Goal: Task Accomplishment & Management: Use online tool/utility

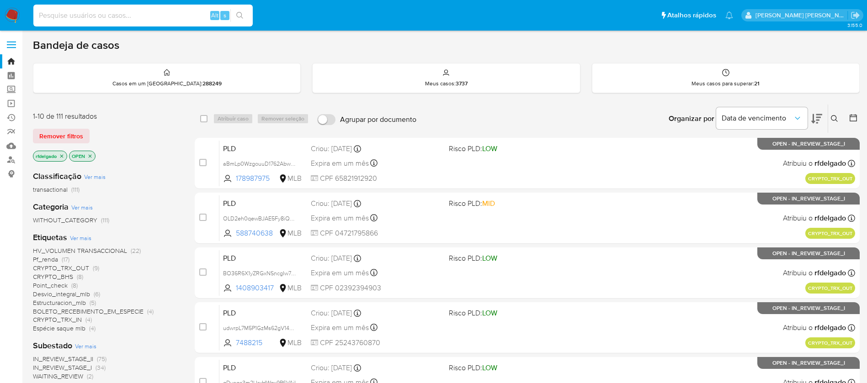
click at [110, 14] on input at bounding box center [142, 16] width 219 height 12
paste input "bYqOKNGPE9IqbNgGQzuwLzir"
type input "bYqOKNGPE9IqbNgGQzuwLzir"
click at [242, 16] on icon "search-icon" at bounding box center [239, 15] width 7 height 7
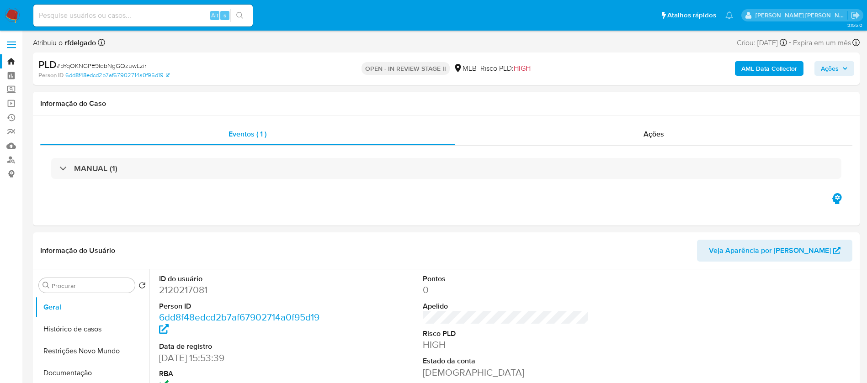
select select "10"
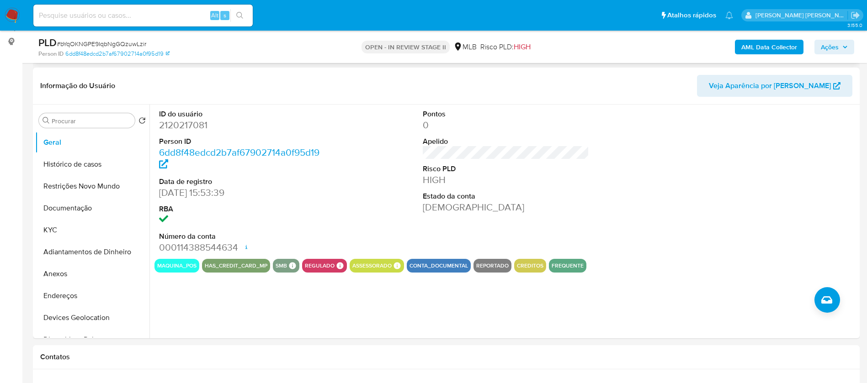
scroll to position [137, 0]
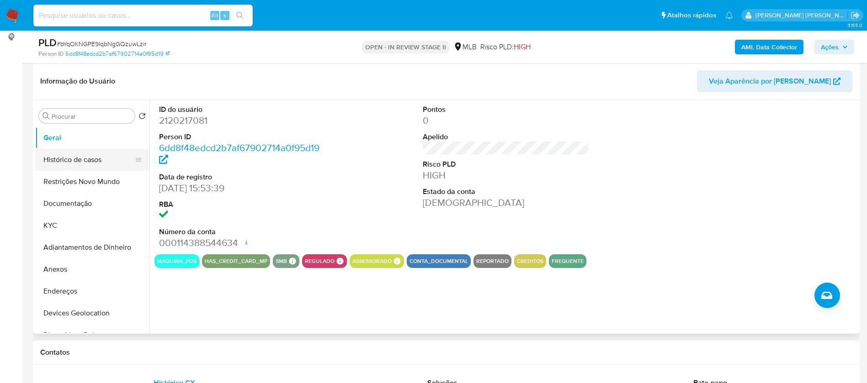
click at [77, 155] on button "Histórico de casos" at bounding box center [88, 160] width 107 height 22
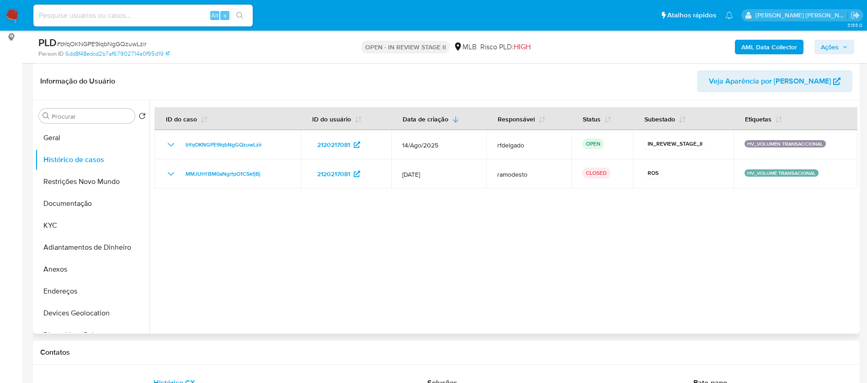
click at [163, 218] on div at bounding box center [503, 217] width 708 height 234
click at [809, 256] on div at bounding box center [503, 217] width 708 height 234
click at [41, 131] on button "Geral" at bounding box center [88, 138] width 107 height 22
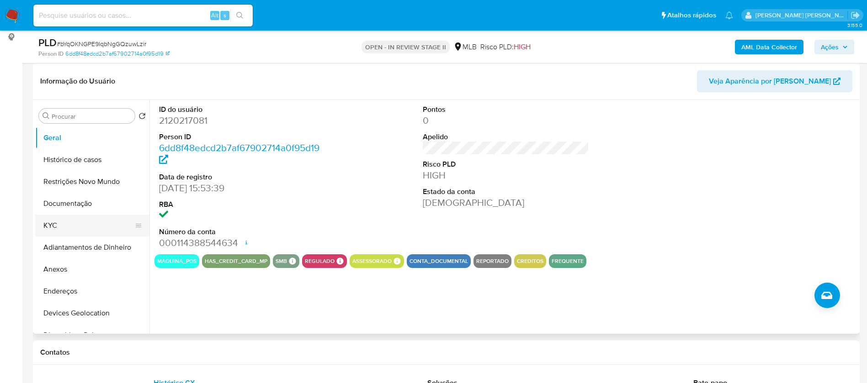
click at [55, 217] on button "KYC" at bounding box center [88, 226] width 107 height 22
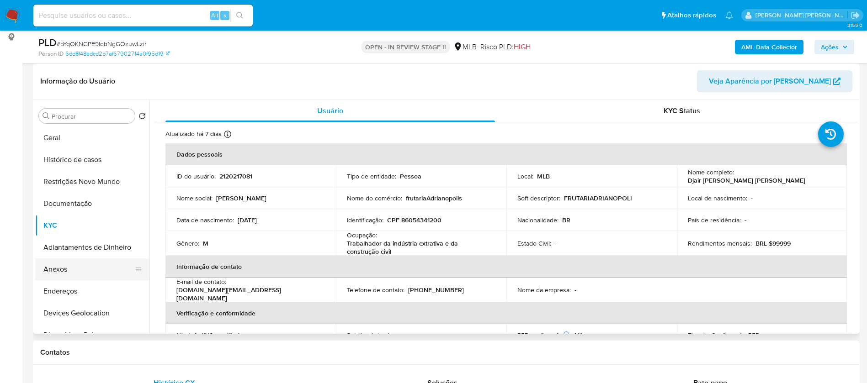
click at [75, 272] on button "Anexos" at bounding box center [88, 270] width 107 height 22
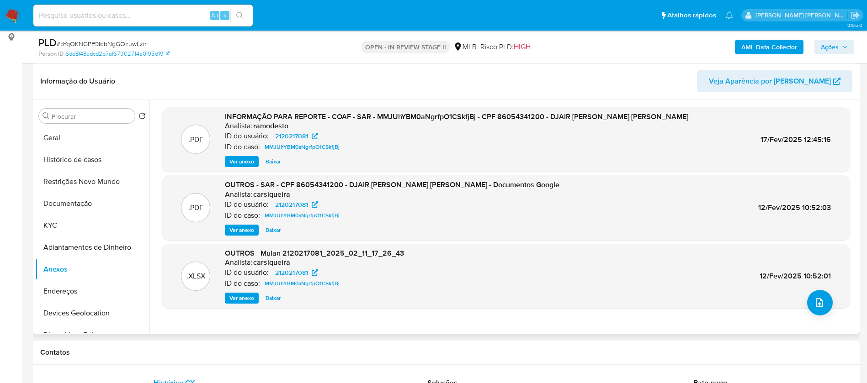
click at [251, 162] on span "Ver anexo" at bounding box center [241, 161] width 25 height 9
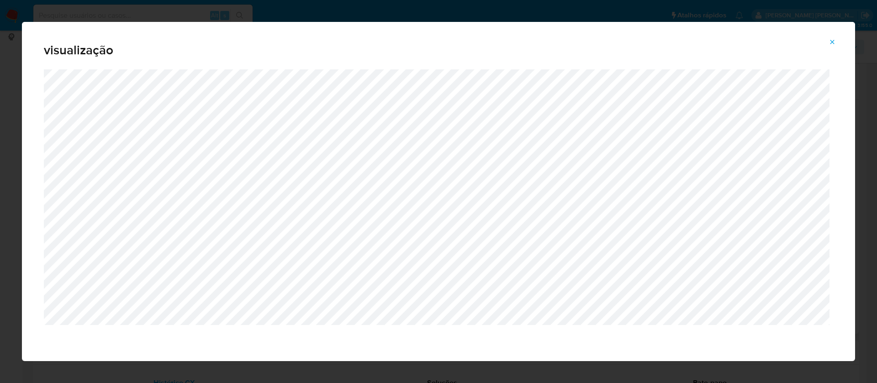
click at [831, 42] on icon "Attachment preview" at bounding box center [833, 42] width 4 height 4
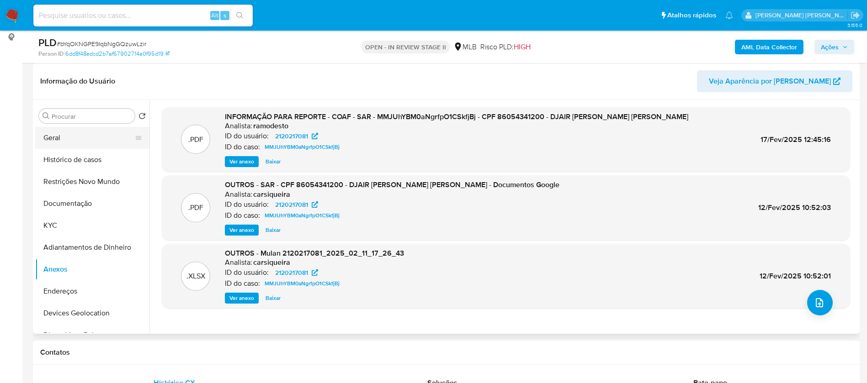
click at [84, 129] on button "Geral" at bounding box center [88, 138] width 107 height 22
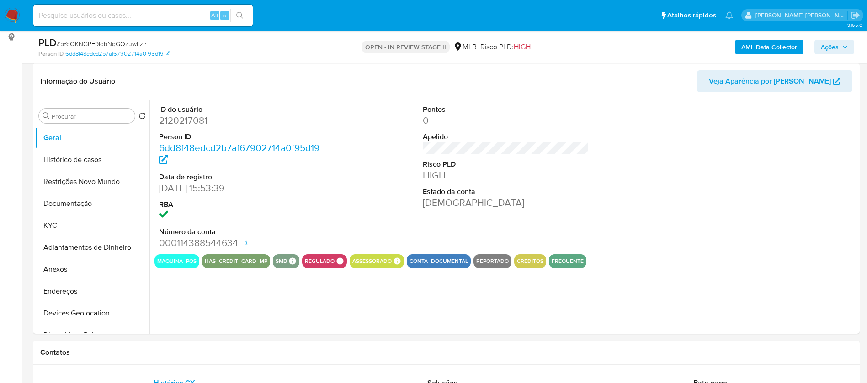
click at [191, 121] on dd "2120217081" at bounding box center [242, 120] width 167 height 13
copy dd "2120217081"
click at [774, 43] on b "AML Data Collector" at bounding box center [769, 47] width 56 height 15
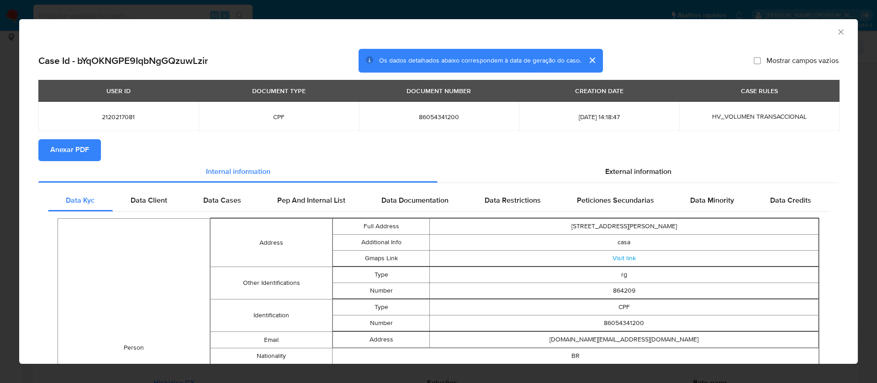
click at [59, 148] on span "Anexar PDF" at bounding box center [69, 150] width 39 height 20
click at [836, 33] on icon "Fechar a janela" at bounding box center [840, 31] width 9 height 9
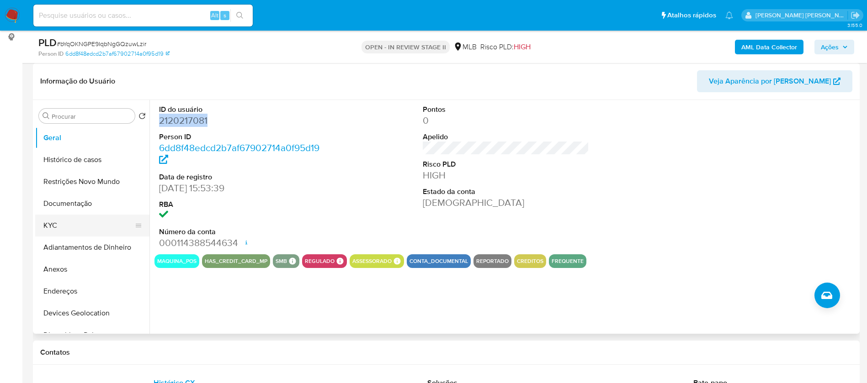
click at [79, 224] on button "KYC" at bounding box center [88, 226] width 107 height 22
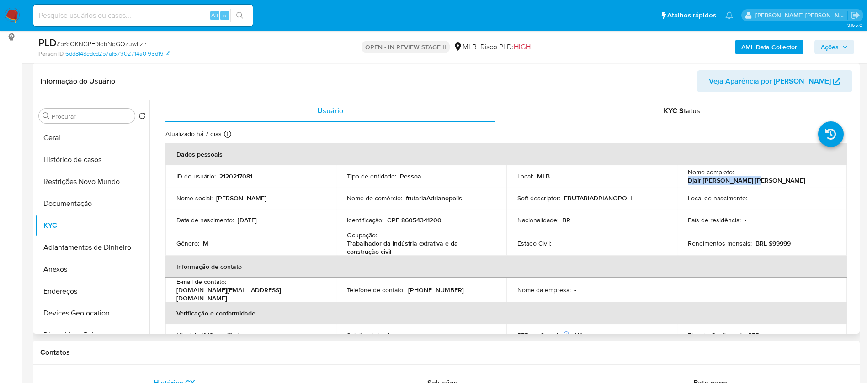
drag, startPoint x: 799, startPoint y: 174, endPoint x: 735, endPoint y: 176, distance: 64.9
click at [735, 176] on div "Nome completo : Djair Menezes da Silva" at bounding box center [762, 176] width 148 height 16
copy p "Djair Menezes da Silva"
click at [246, 175] on p "2120217081" at bounding box center [235, 176] width 33 height 8
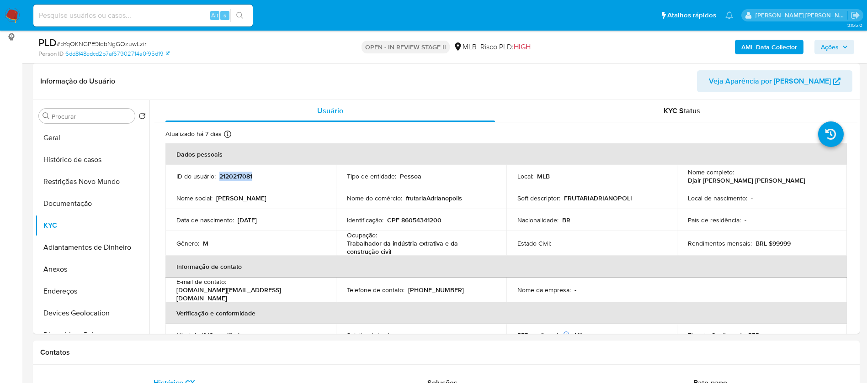
copy p "2120217081"
click at [47, 137] on button "Geral" at bounding box center [88, 138] width 107 height 22
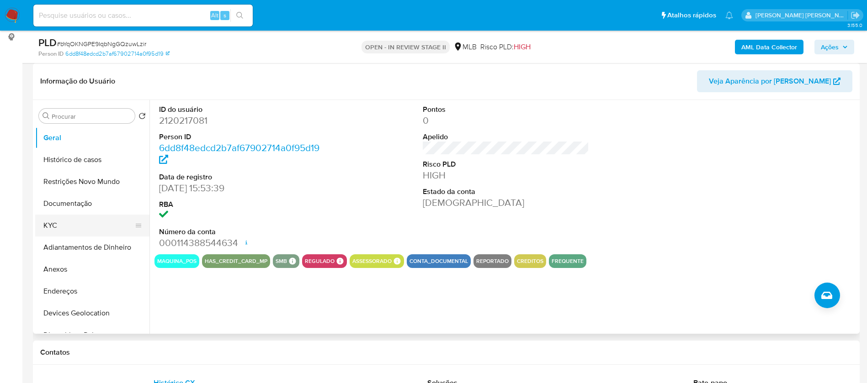
click at [76, 227] on button "KYC" at bounding box center [88, 226] width 107 height 22
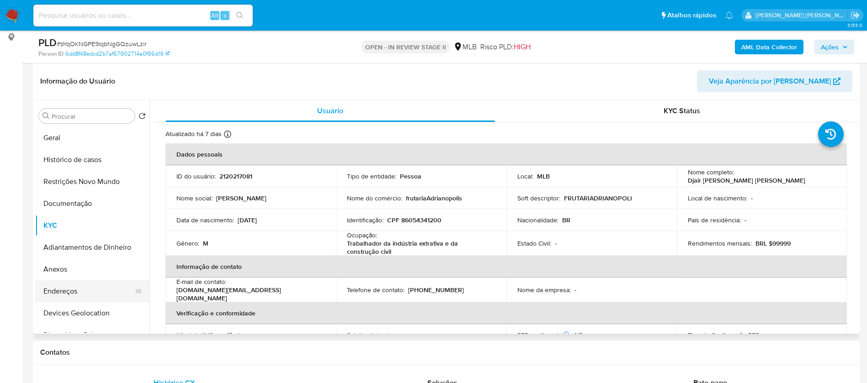
click at [96, 293] on button "Endereços" at bounding box center [88, 292] width 107 height 22
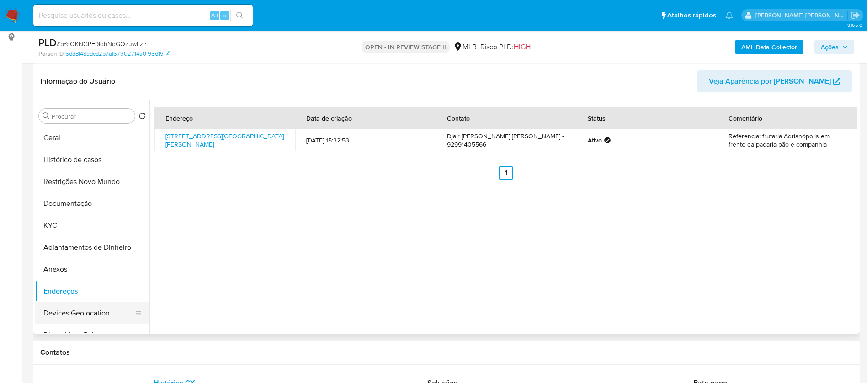
click at [68, 313] on button "Devices Geolocation" at bounding box center [88, 313] width 107 height 22
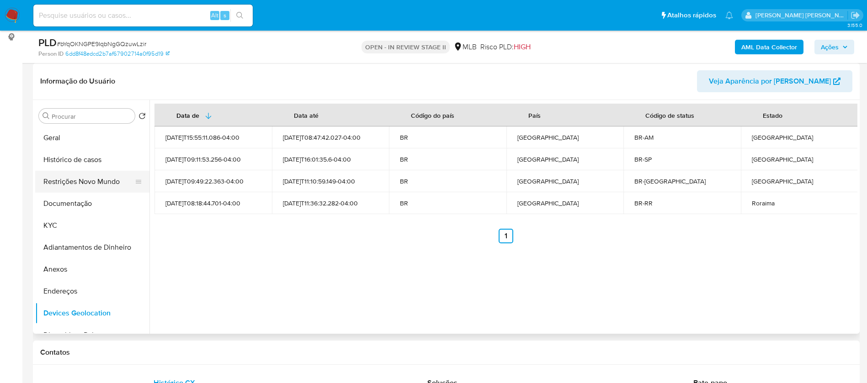
click at [96, 180] on button "Restrições Novo Mundo" at bounding box center [88, 182] width 107 height 22
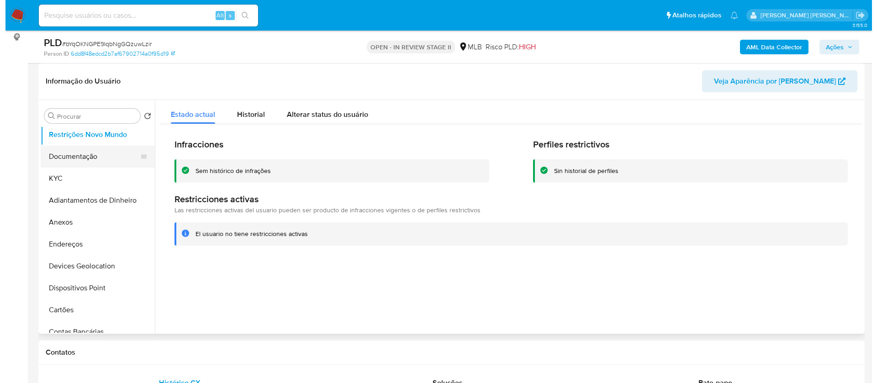
scroll to position [69, 0]
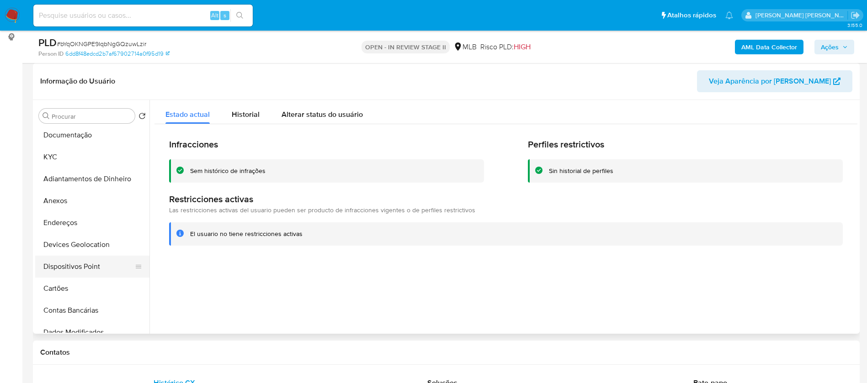
click at [101, 270] on button "Dispositivos Point" at bounding box center [88, 267] width 107 height 22
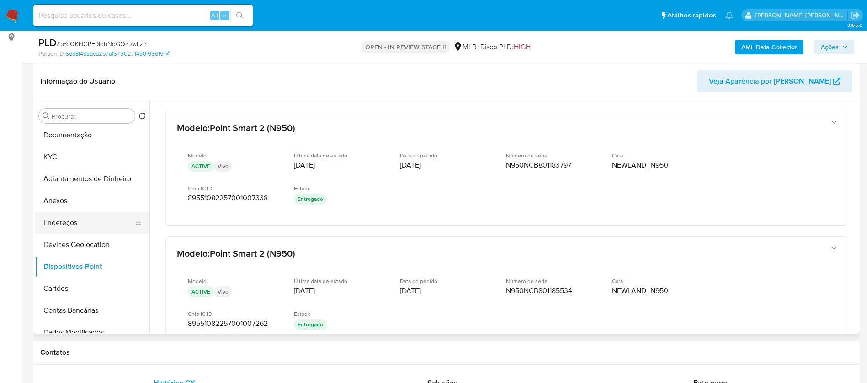
click at [84, 225] on button "Endereços" at bounding box center [88, 223] width 107 height 22
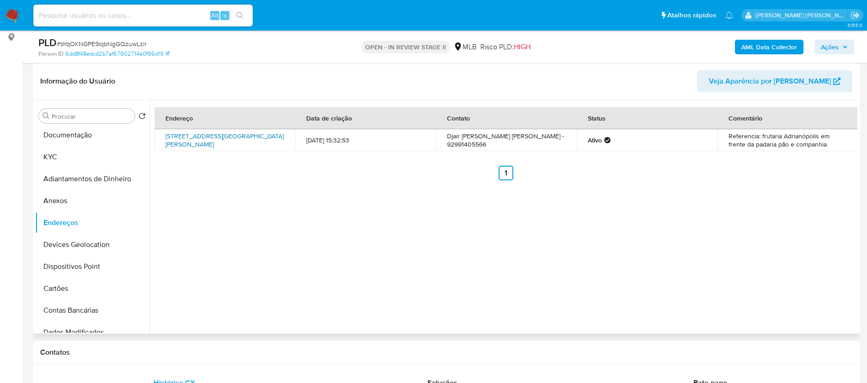
click at [243, 138] on link "Avenida Guilherme Paraense 160, Manaus, Amazonas, 69057095, Brasil 160" at bounding box center [224, 140] width 118 height 17
click at [89, 202] on button "Anexos" at bounding box center [88, 201] width 107 height 22
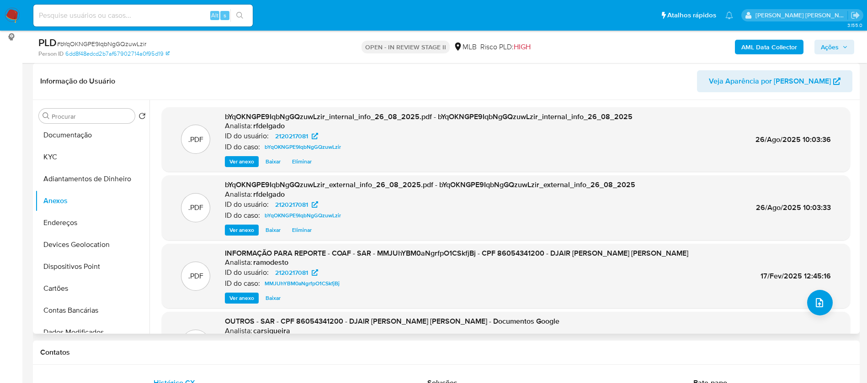
click at [228, 163] on button "Ver anexo" at bounding box center [242, 161] width 34 height 11
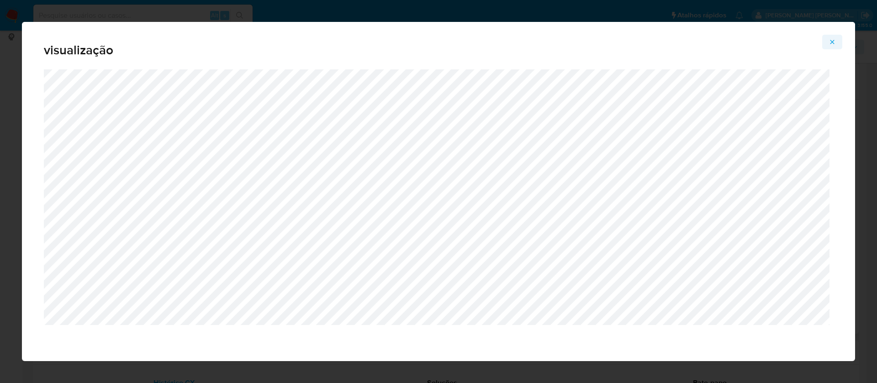
click at [831, 44] on icon "Attachment preview" at bounding box center [832, 41] width 7 height 7
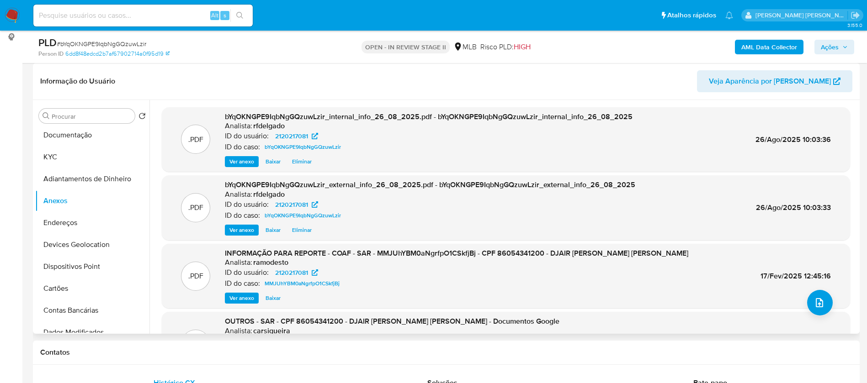
click at [244, 294] on span "Ver anexo" at bounding box center [241, 298] width 25 height 9
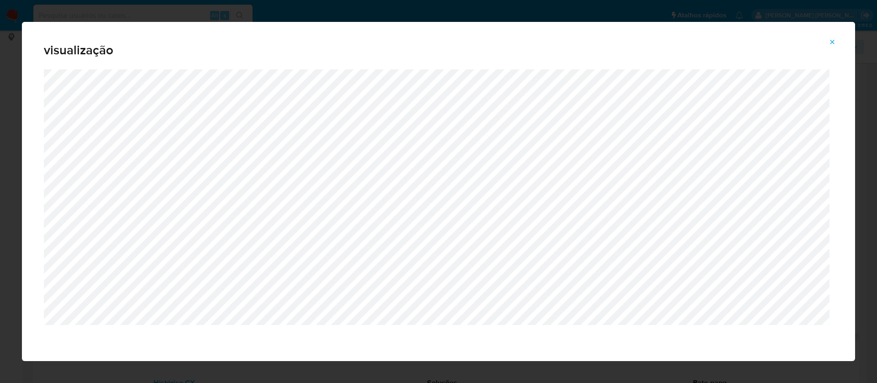
click at [832, 42] on icon "Attachment preview" at bounding box center [833, 42] width 4 height 4
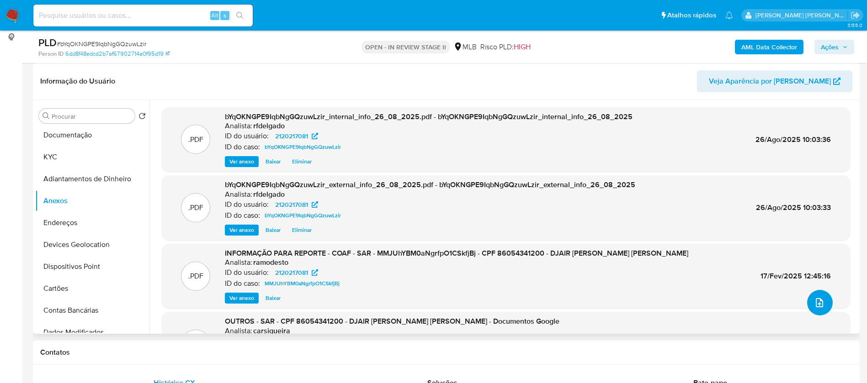
click at [818, 300] on icon "upload-file" at bounding box center [819, 302] width 11 height 11
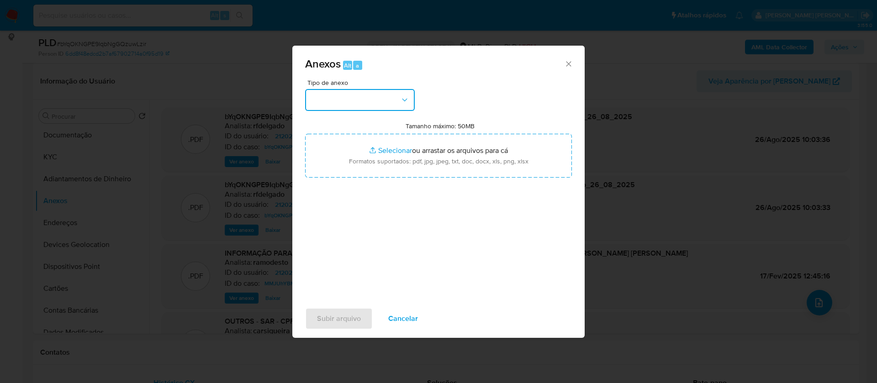
click at [393, 98] on button "button" at bounding box center [360, 100] width 110 height 22
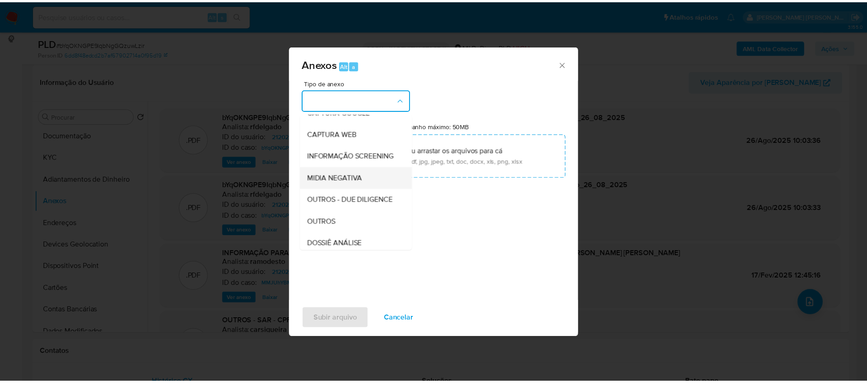
scroll to position [137, 0]
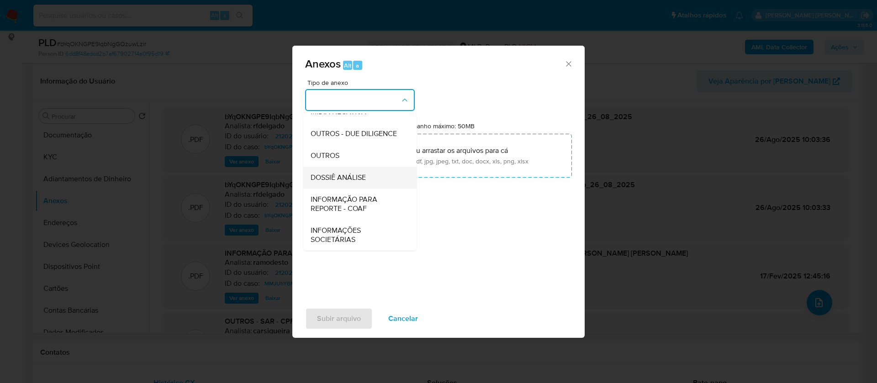
click at [372, 178] on div "DOSSIÊ ANÁLISE" at bounding box center [357, 178] width 93 height 22
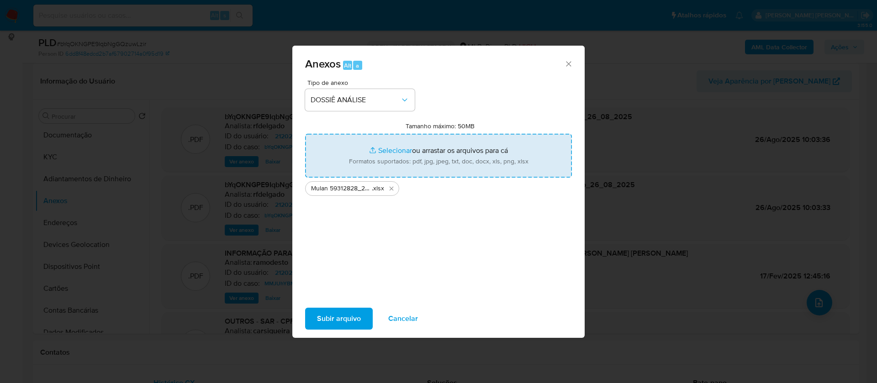
type input "C:\fakepath\2° SAR - - CPF 86054341200 - DJAIR MENEZES DA SILVA.pdf"
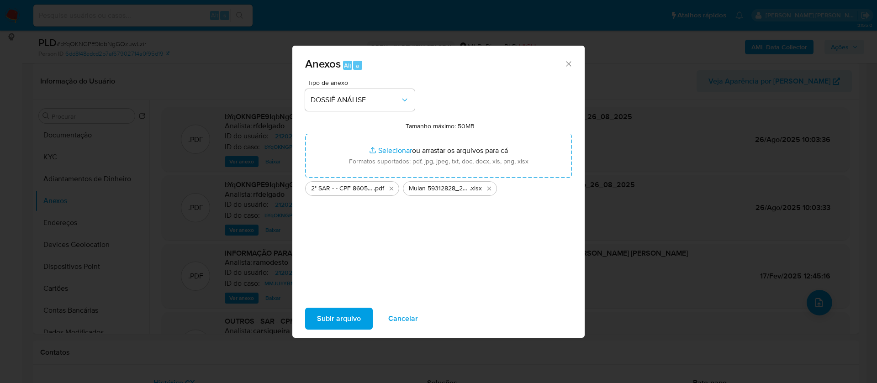
click at [349, 318] on span "Subir arquivo" at bounding box center [339, 319] width 44 height 20
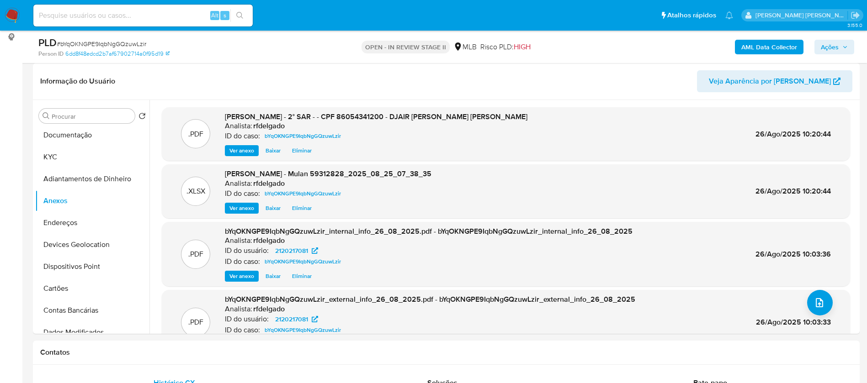
click at [837, 48] on span "Ações" at bounding box center [829, 47] width 18 height 15
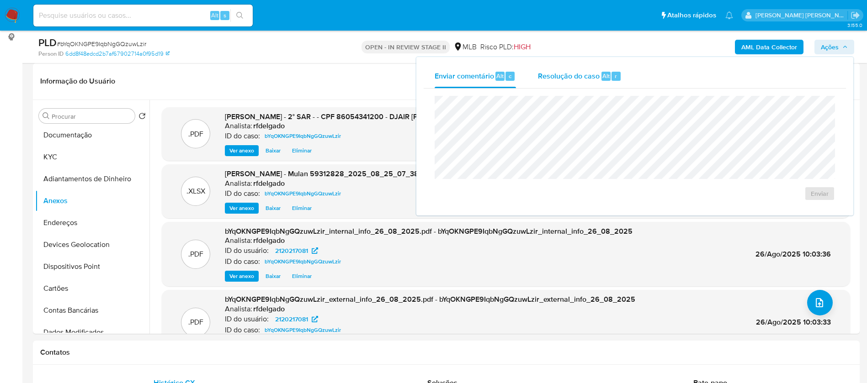
click at [556, 78] on span "Resolução do caso" at bounding box center [569, 75] width 62 height 11
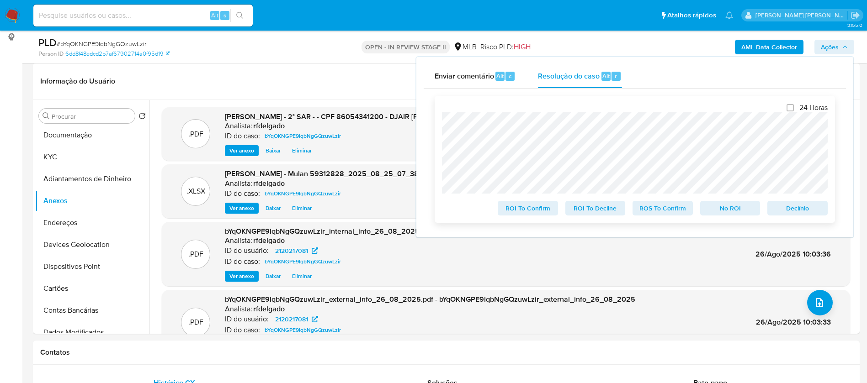
click at [792, 213] on span "Declínio" at bounding box center [797, 208] width 48 height 13
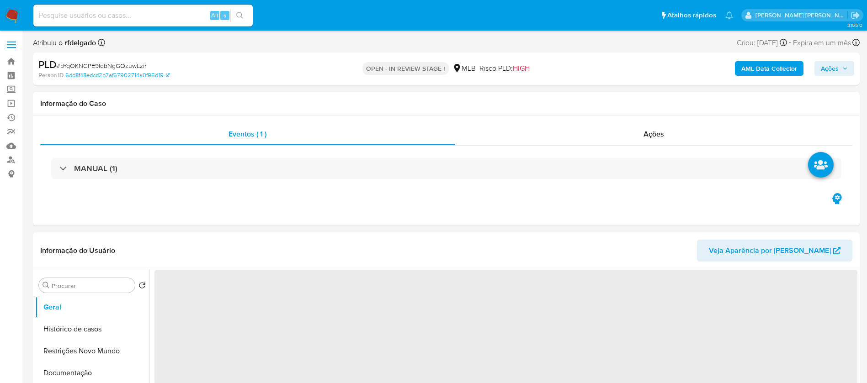
click at [841, 73] on span "Ações" at bounding box center [833, 68] width 27 height 13
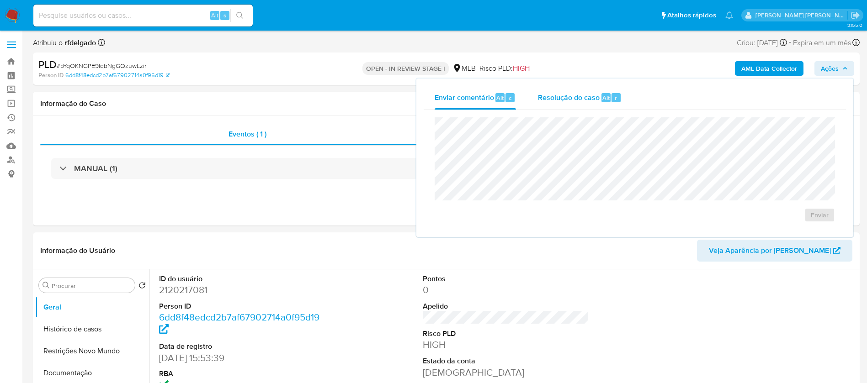
click at [561, 101] on span "Resolução do caso" at bounding box center [569, 97] width 62 height 11
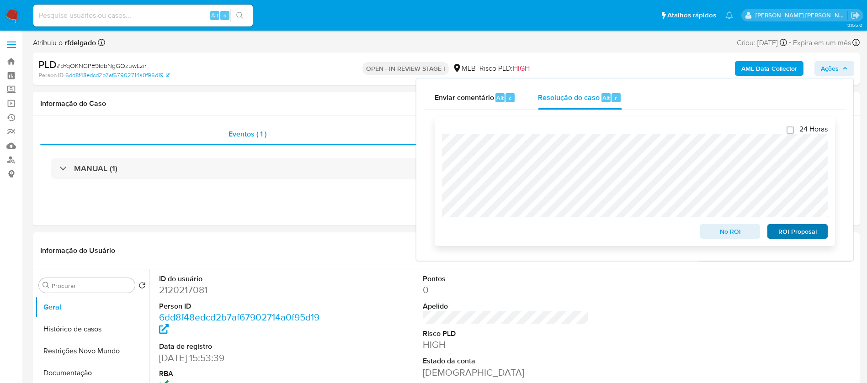
select select "10"
drag, startPoint x: 811, startPoint y: 233, endPoint x: 809, endPoint y: 228, distance: 4.9
click at [812, 232] on span "ROI Proposal" at bounding box center [797, 231] width 48 height 13
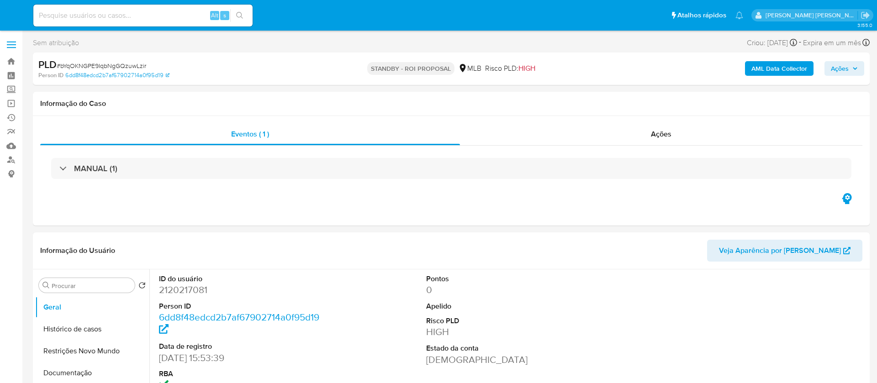
select select "10"
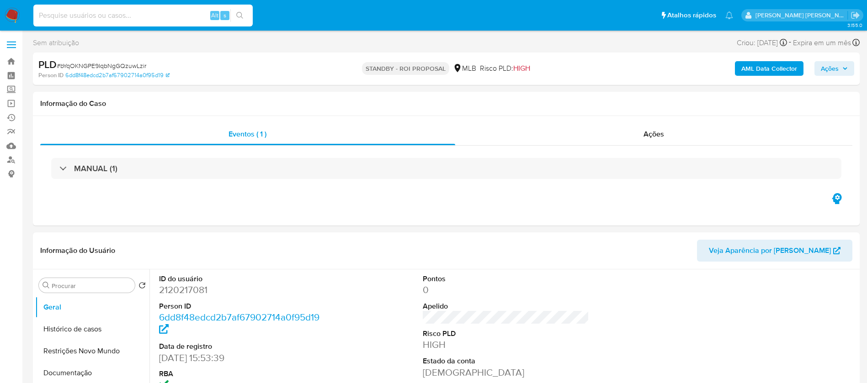
click at [138, 16] on input at bounding box center [142, 16] width 219 height 12
paste input "6X0dLPLVzQ50KBlGeImhB4xZ"
type input "6X0dLPLVzQ50KBlGeImhB4xZ"
select select "10"
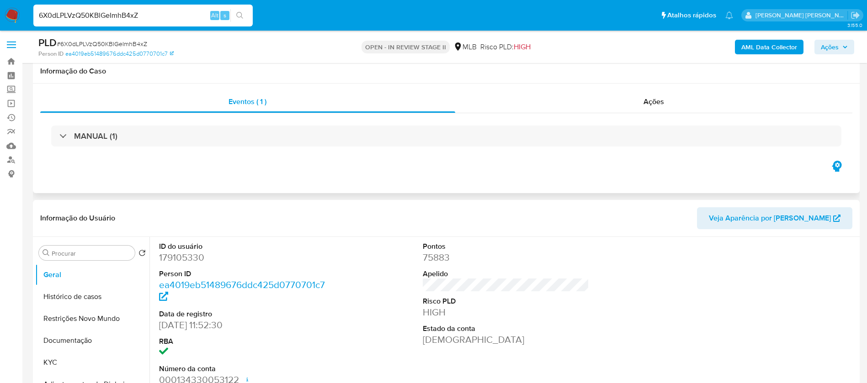
scroll to position [137, 0]
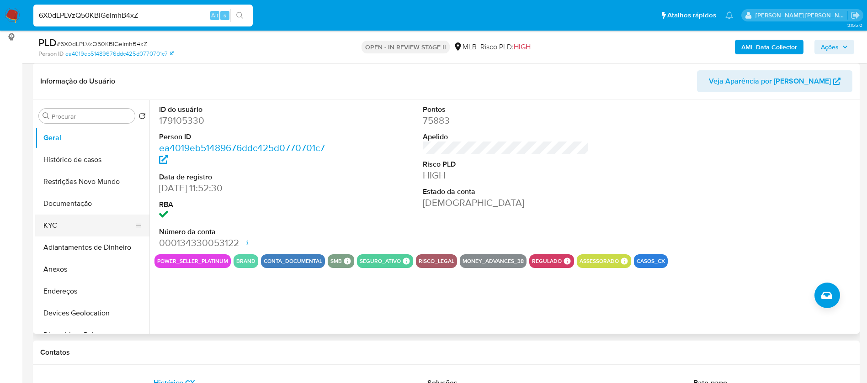
click at [62, 224] on button "KYC" at bounding box center [88, 226] width 107 height 22
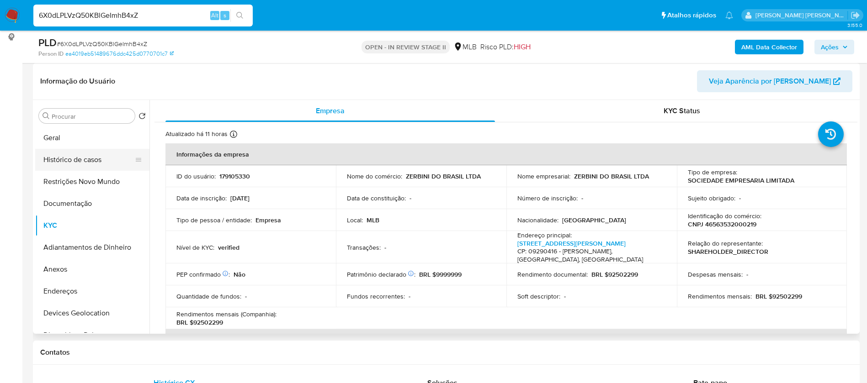
click at [101, 160] on button "Histórico de casos" at bounding box center [88, 160] width 107 height 22
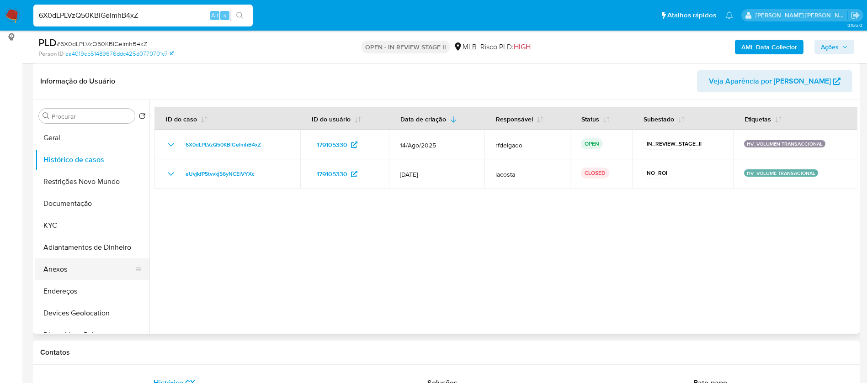
click at [81, 271] on button "Anexos" at bounding box center [88, 270] width 107 height 22
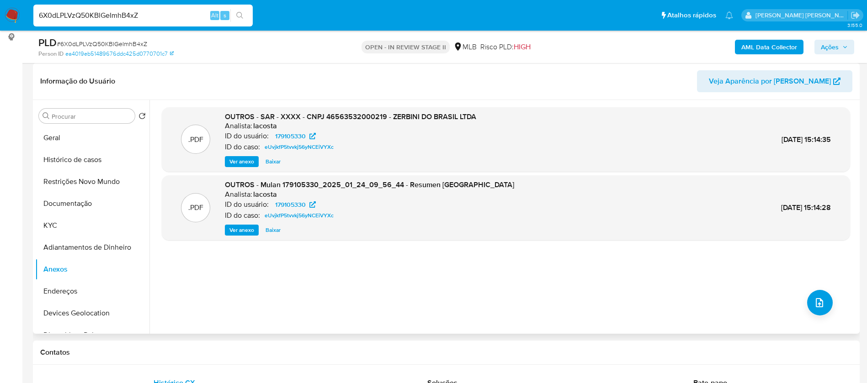
click at [232, 162] on span "Ver anexo" at bounding box center [241, 161] width 25 height 9
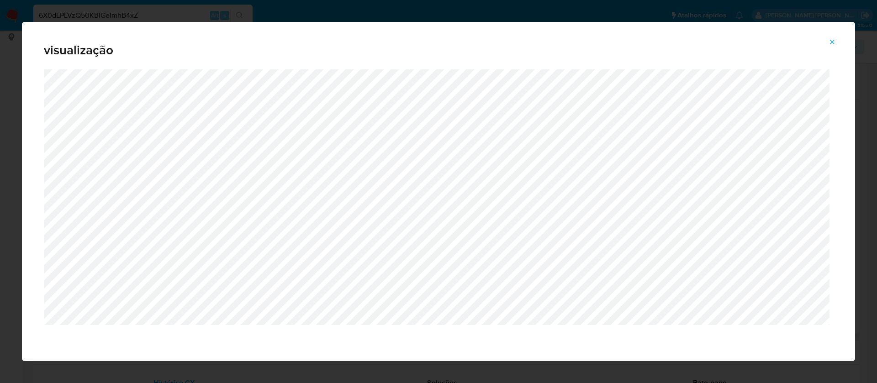
click at [832, 39] on icon "Attachment preview" at bounding box center [832, 41] width 7 height 7
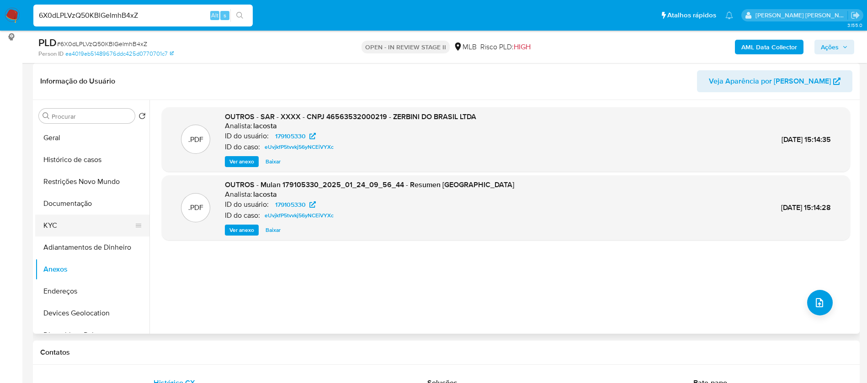
click at [79, 232] on button "KYC" at bounding box center [88, 226] width 107 height 22
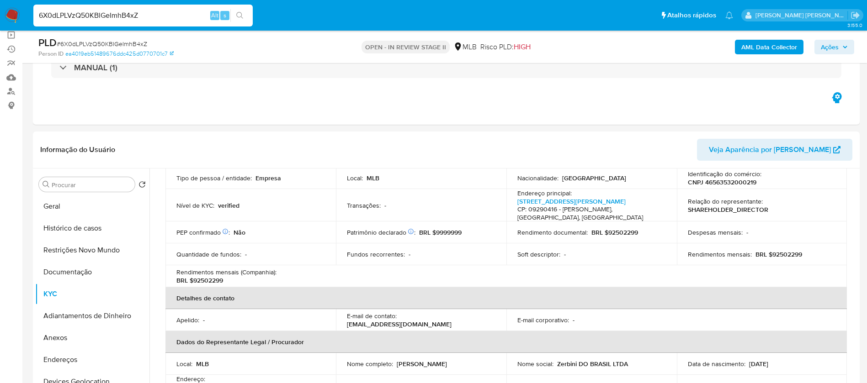
scroll to position [42, 0]
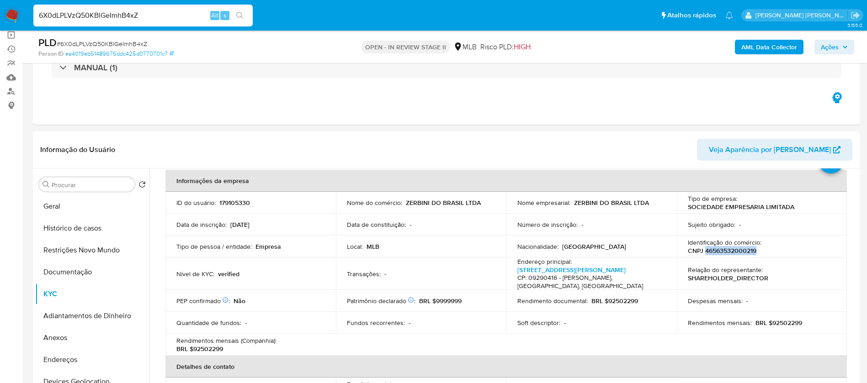
drag, startPoint x: 756, startPoint y: 249, endPoint x: 702, endPoint y: 252, distance: 53.5
click at [702, 252] on div "Identificação do comércio : CNPJ 46563532000219" at bounding box center [762, 246] width 148 height 16
copy p "46563532000219"
click at [238, 206] on p "179105330" at bounding box center [234, 203] width 31 height 8
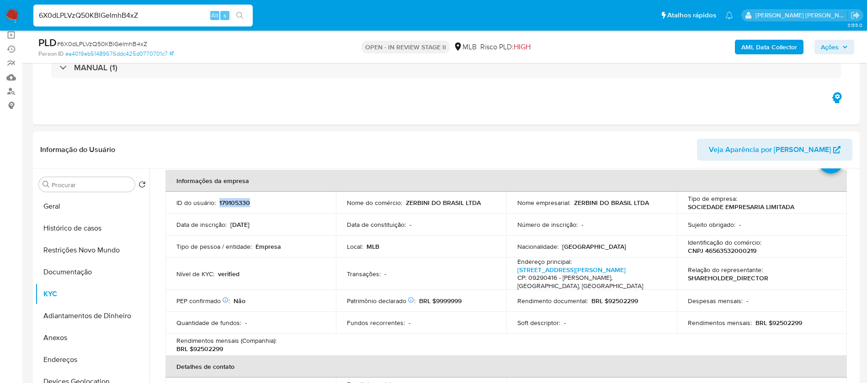
copy p "179105330"
click at [100, 208] on button "Geral" at bounding box center [88, 207] width 107 height 22
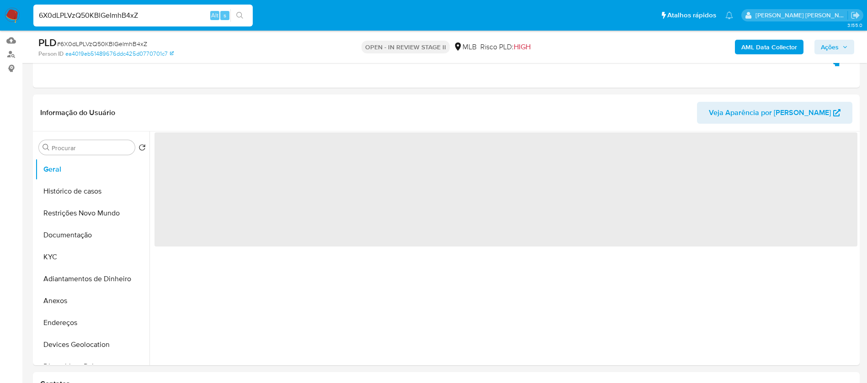
scroll to position [137, 0]
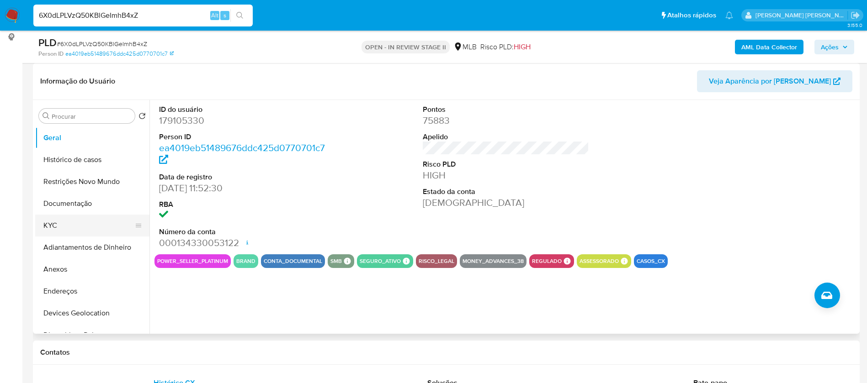
click at [76, 225] on button "KYC" at bounding box center [88, 226] width 107 height 22
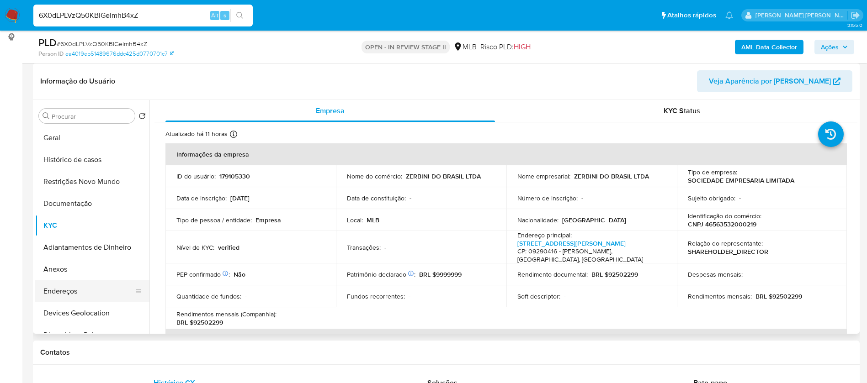
click at [74, 287] on button "Endereços" at bounding box center [88, 292] width 107 height 22
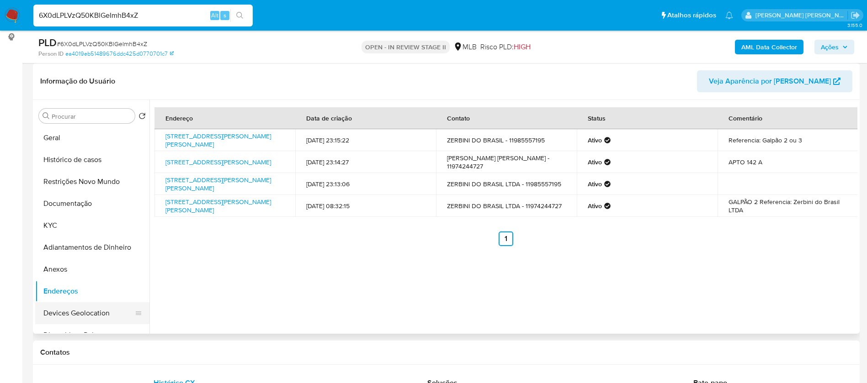
click at [91, 310] on button "Devices Geolocation" at bounding box center [88, 313] width 107 height 22
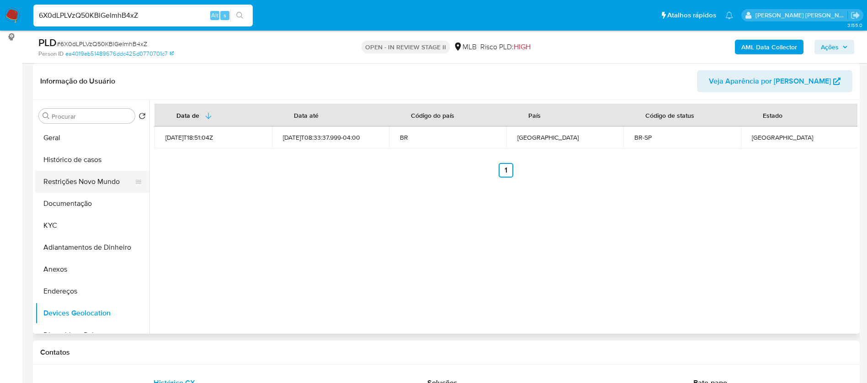
click at [101, 175] on button "Restrições Novo Mundo" at bounding box center [88, 182] width 107 height 22
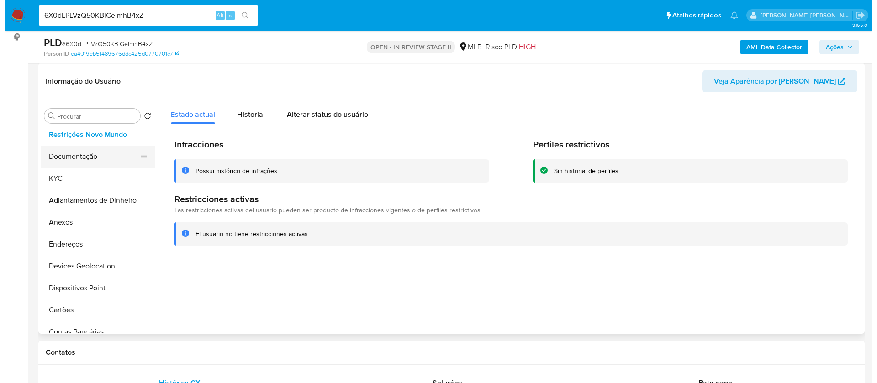
scroll to position [69, 0]
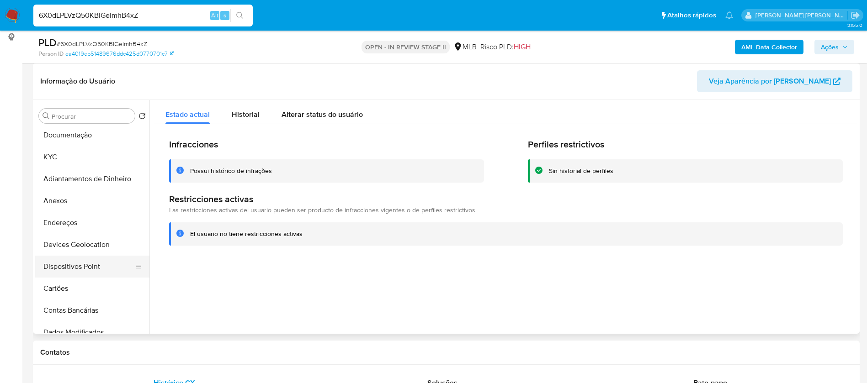
click at [93, 261] on button "Dispositivos Point" at bounding box center [88, 267] width 107 height 22
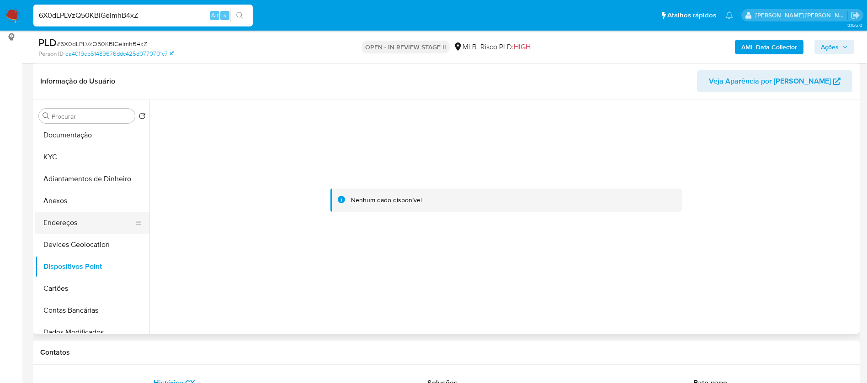
click at [69, 223] on button "Endereços" at bounding box center [88, 223] width 107 height 22
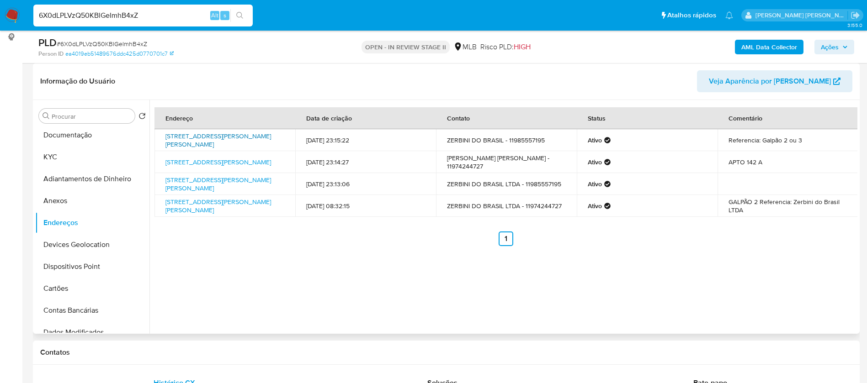
click at [237, 134] on link "Rua Ângelo Franchini 165, Santo André, São Paulo, 09290416, Brasil 165" at bounding box center [218, 140] width 106 height 17
click at [79, 195] on button "Anexos" at bounding box center [88, 201] width 107 height 22
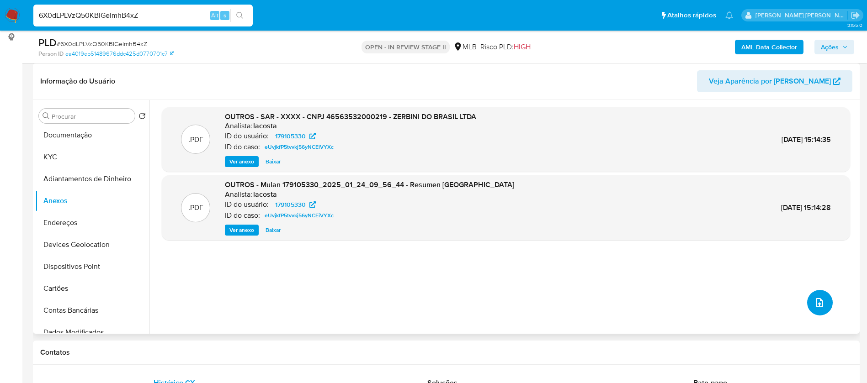
click at [817, 298] on icon "upload-file" at bounding box center [819, 302] width 11 height 11
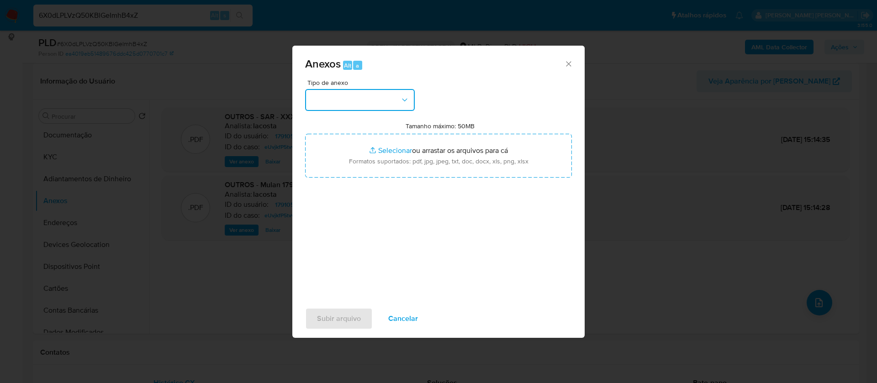
click at [377, 95] on button "button" at bounding box center [360, 100] width 110 height 22
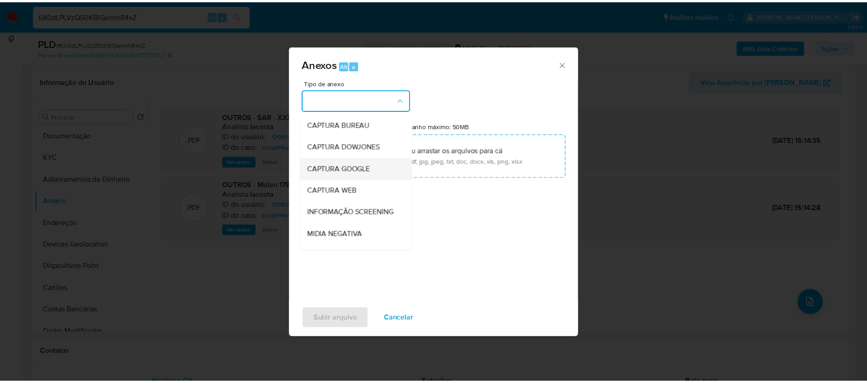
scroll to position [137, 0]
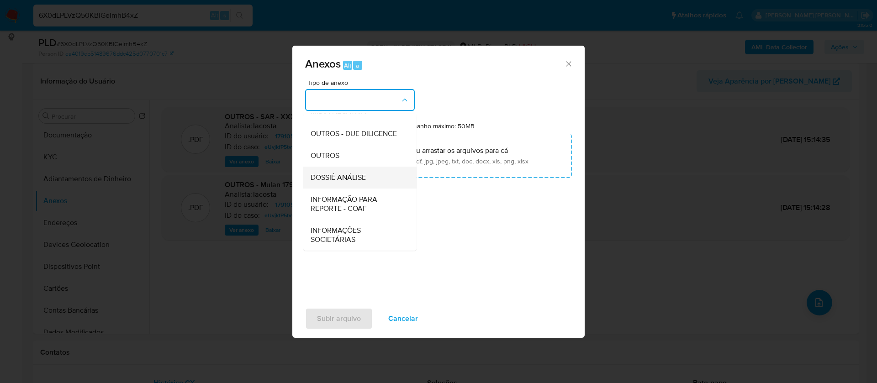
click at [362, 182] on span "DOSSIÊ ANÁLISE" at bounding box center [338, 177] width 55 height 9
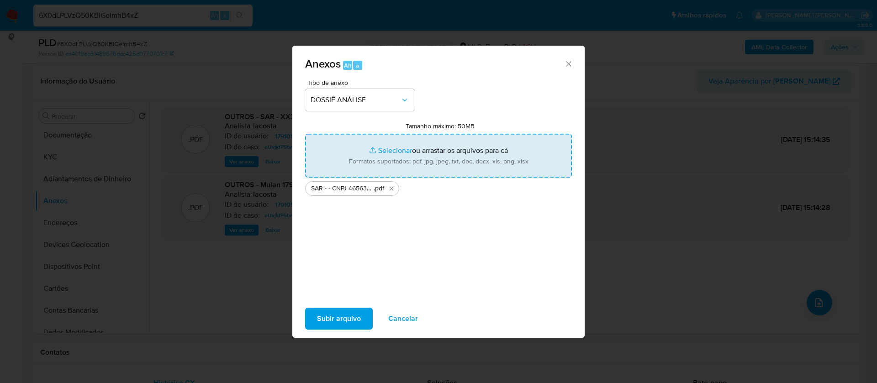
type input "C:\fakepath\Mulan 2120217081_2025_08_25_16_22_23.xlsx"
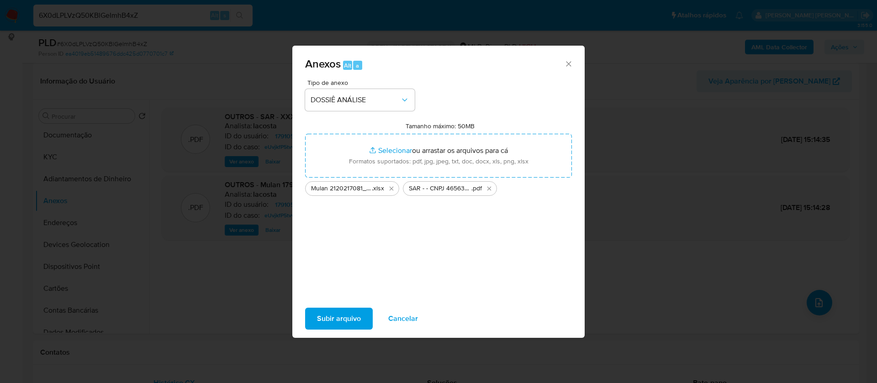
click at [339, 319] on span "Subir arquivo" at bounding box center [339, 319] width 44 height 20
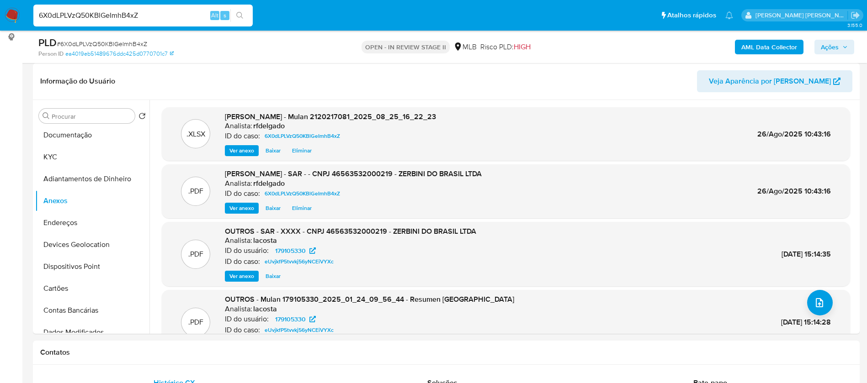
click at [836, 51] on span "Ações" at bounding box center [829, 47] width 18 height 15
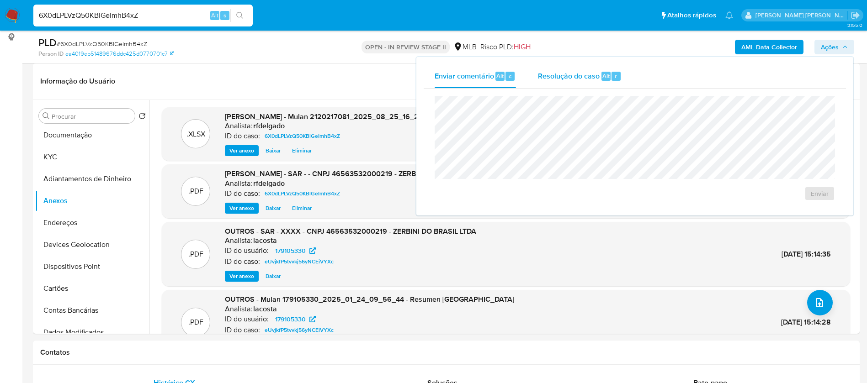
click at [570, 73] on span "Resolução do caso" at bounding box center [569, 75] width 62 height 11
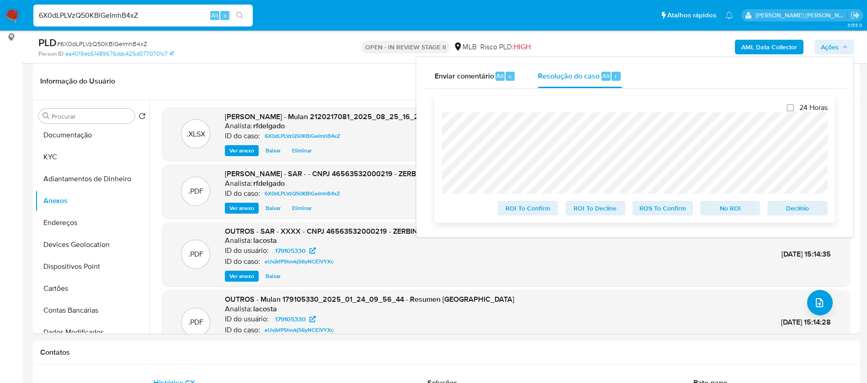
click at [737, 210] on span "No ROI" at bounding box center [730, 208] width 48 height 13
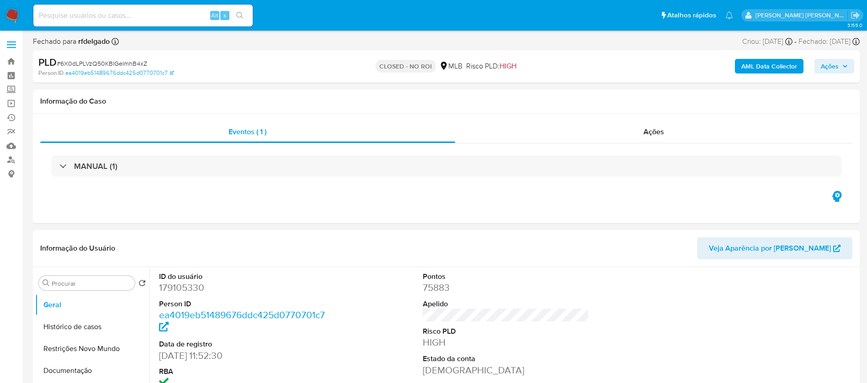
select select "10"
click at [188, 11] on input at bounding box center [142, 16] width 219 height 12
paste input "ENDVVfFQVjqq8rs2VGl9msPL"
type input "ENDVVfFQVjqq8rs2VGl9msPL"
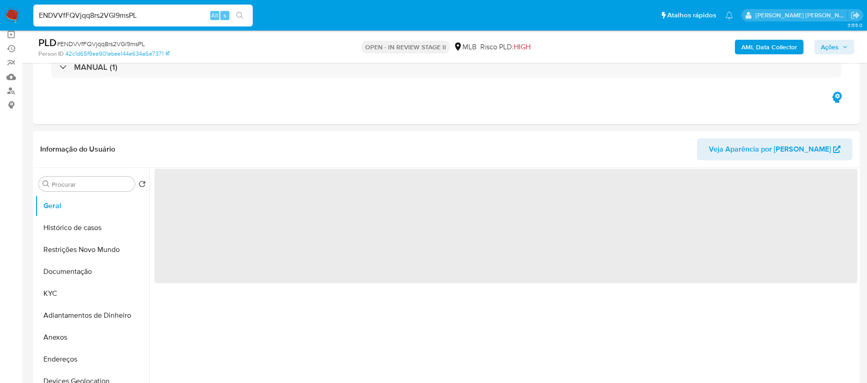
scroll to position [137, 0]
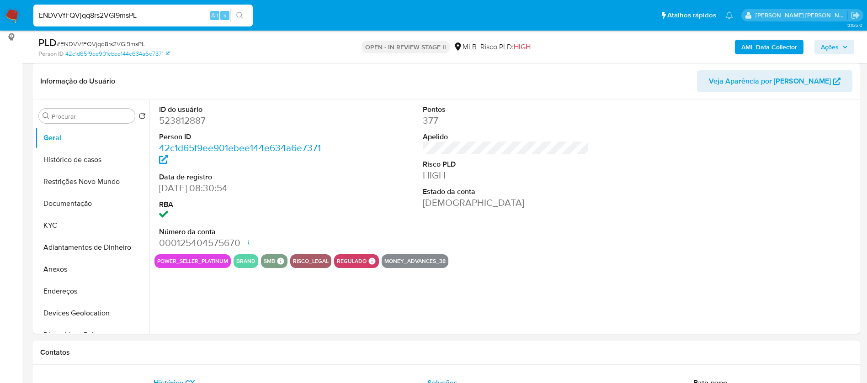
select select "10"
click at [53, 226] on button "KYC" at bounding box center [88, 226] width 107 height 22
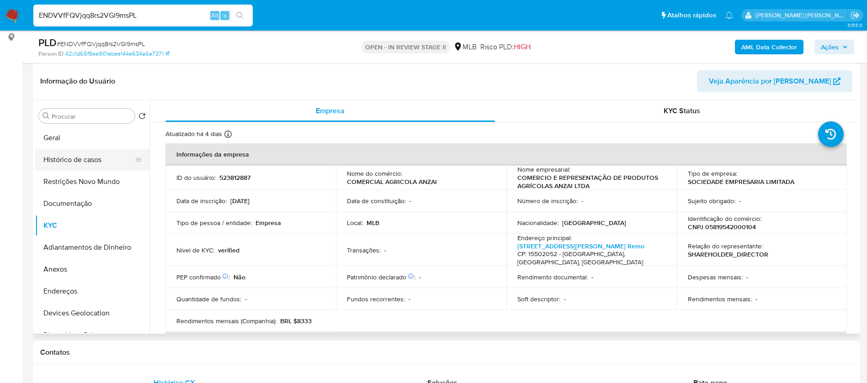
click at [67, 162] on button "Histórico de casos" at bounding box center [88, 160] width 107 height 22
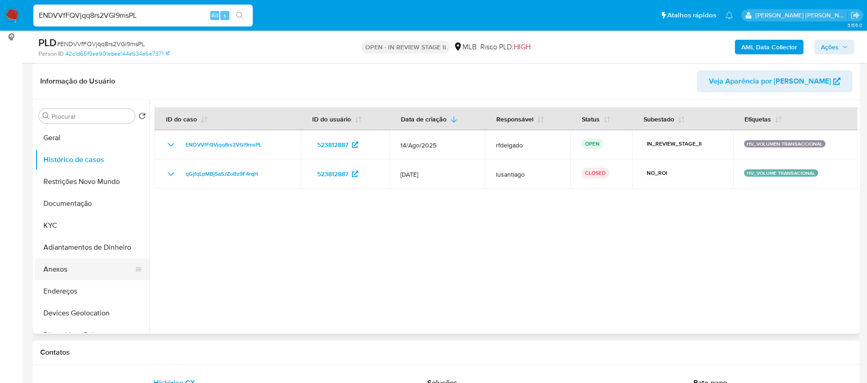
click at [54, 269] on button "Anexos" at bounding box center [88, 270] width 107 height 22
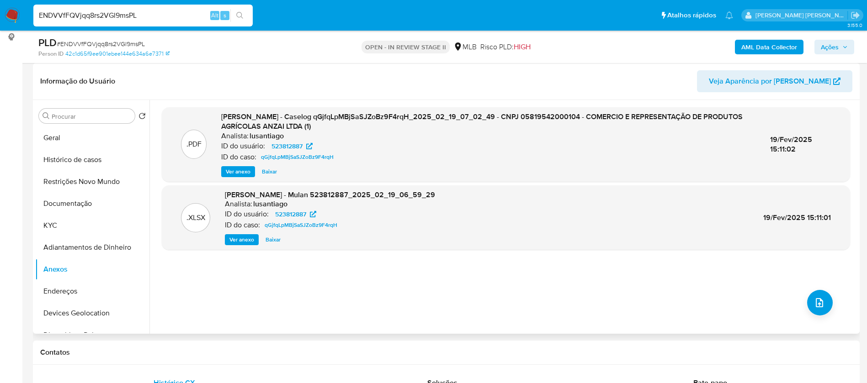
click at [239, 172] on span "Ver anexo" at bounding box center [238, 171] width 25 height 9
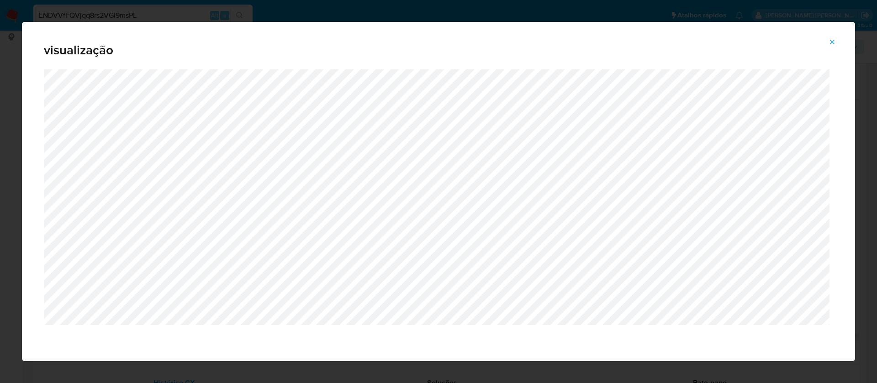
click at [836, 43] on button "Attachment preview" at bounding box center [832, 42] width 20 height 15
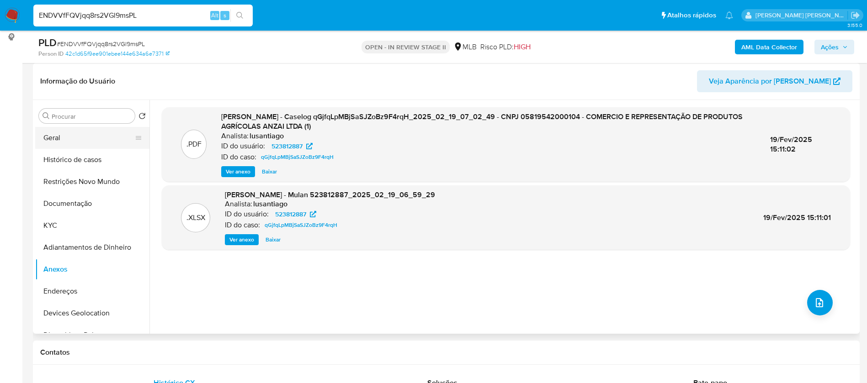
click at [71, 138] on button "Geral" at bounding box center [88, 138] width 107 height 22
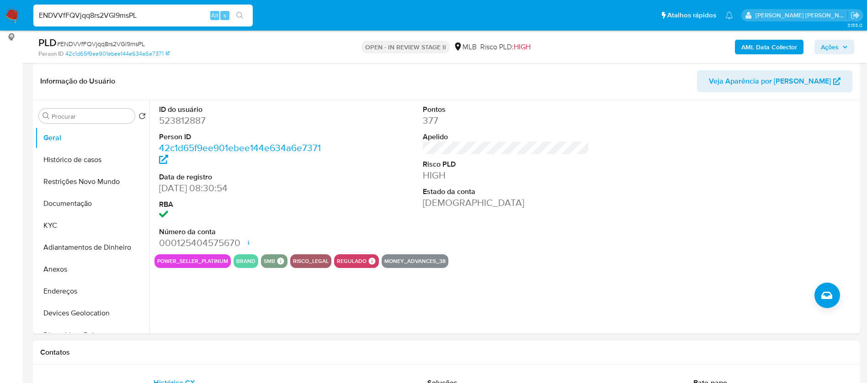
click at [196, 117] on dd "523812887" at bounding box center [242, 120] width 167 height 13
copy dd "523812887"
click at [556, 247] on div "Pontos 377 Apelido Risco PLD HIGH Estado da conta Ativa" at bounding box center [506, 177] width 176 height 154
click at [72, 220] on button "KYC" at bounding box center [88, 226] width 107 height 22
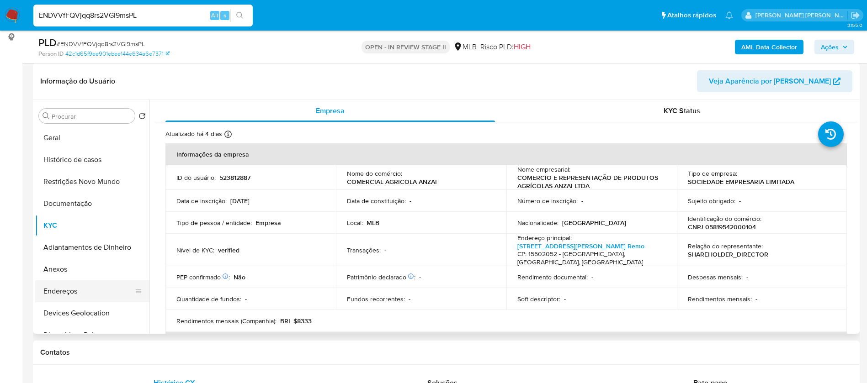
click at [88, 296] on button "Endereços" at bounding box center [88, 292] width 107 height 22
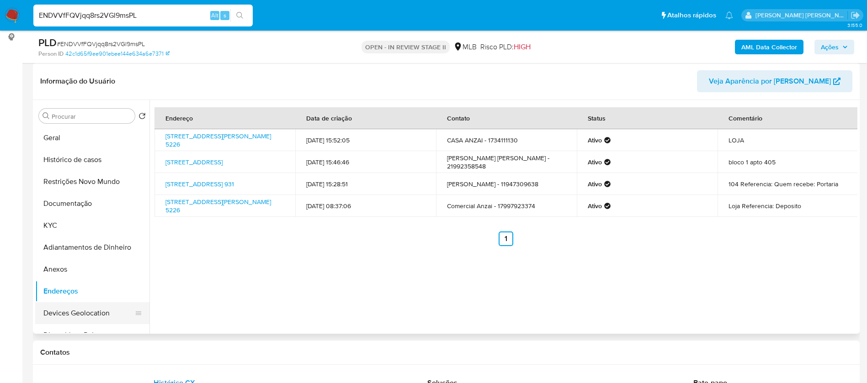
click at [92, 320] on button "Devices Geolocation" at bounding box center [88, 313] width 107 height 22
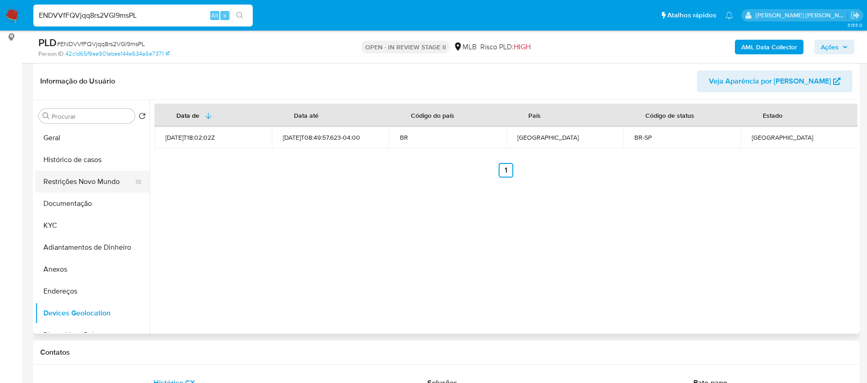
click at [92, 178] on button "Restrições Novo Mundo" at bounding box center [88, 182] width 107 height 22
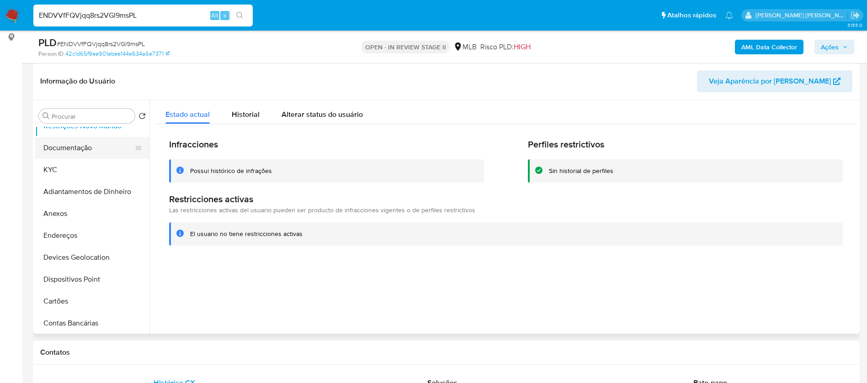
scroll to position [69, 0]
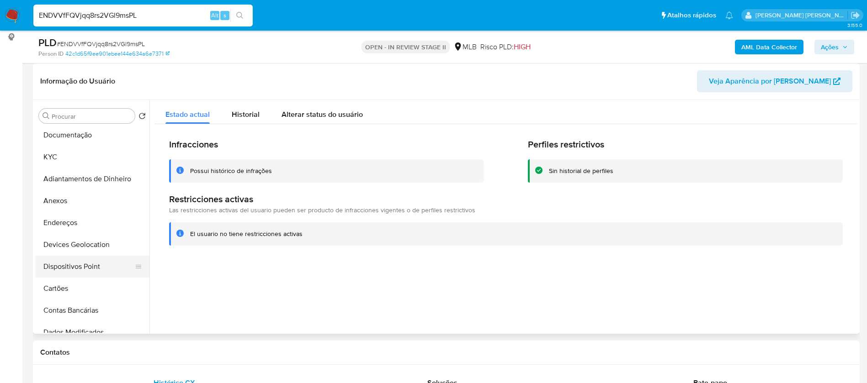
click at [84, 265] on button "Dispositivos Point" at bounding box center [88, 267] width 107 height 22
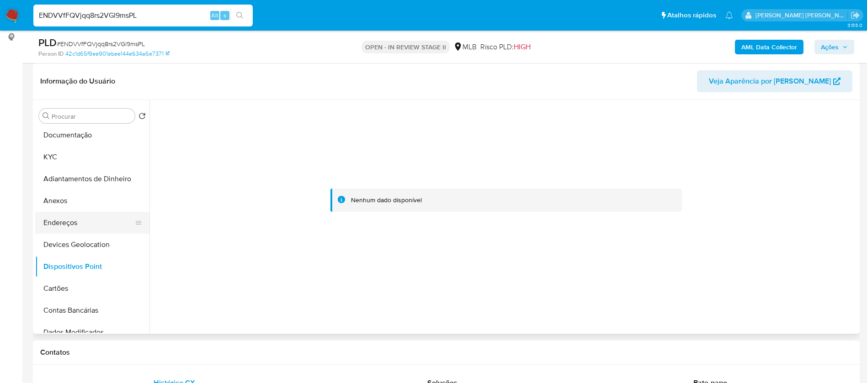
click at [60, 227] on button "Endereços" at bounding box center [88, 223] width 107 height 22
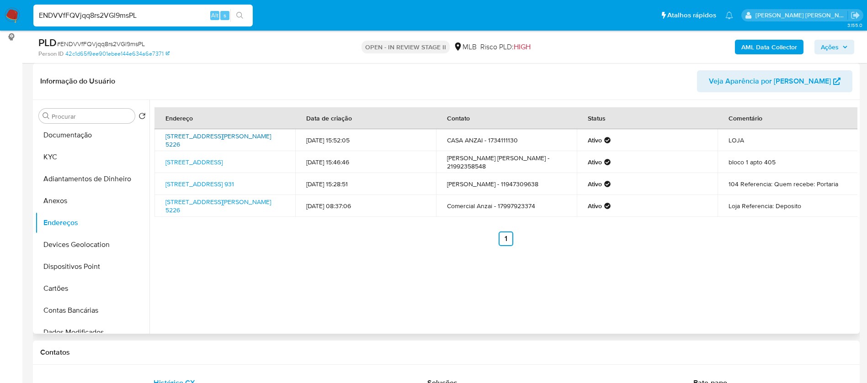
click at [238, 138] on link "Avenida Doutor Wilson De Souza Foz 5226, Votuporanga, São Paulo, 15502052, Bras…" at bounding box center [218, 140] width 106 height 17
click at [67, 159] on button "KYC" at bounding box center [88, 157] width 107 height 22
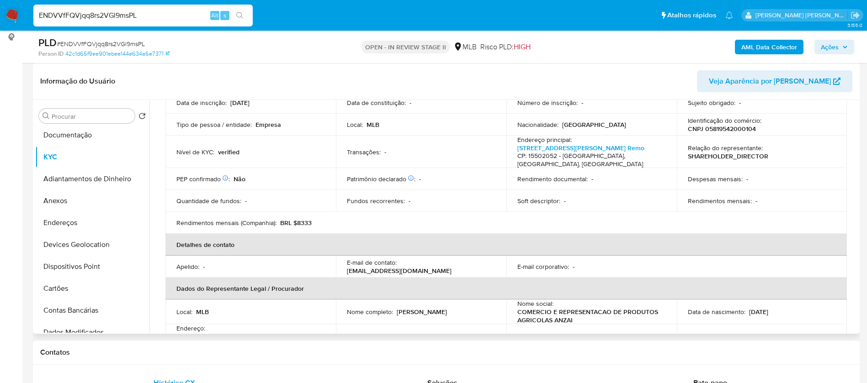
scroll to position [4, 0]
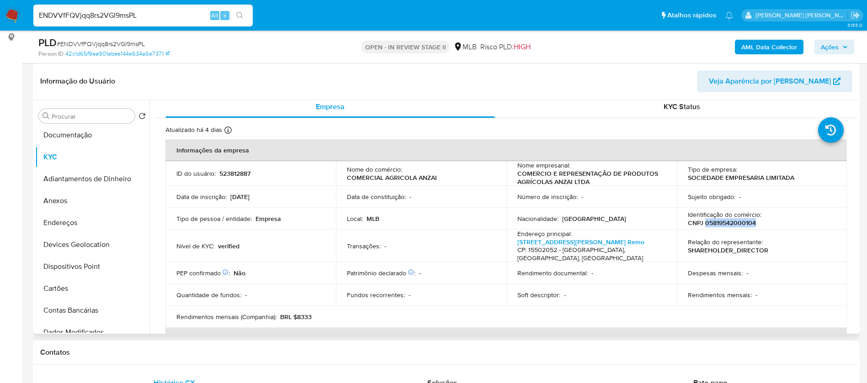
drag, startPoint x: 755, startPoint y: 222, endPoint x: 702, endPoint y: 225, distance: 53.5
click at [702, 225] on div "Identificação do comércio : CNPJ 05819542000104" at bounding box center [762, 219] width 148 height 16
copy p "05819542000104"
click at [64, 203] on button "Anexos" at bounding box center [88, 201] width 107 height 22
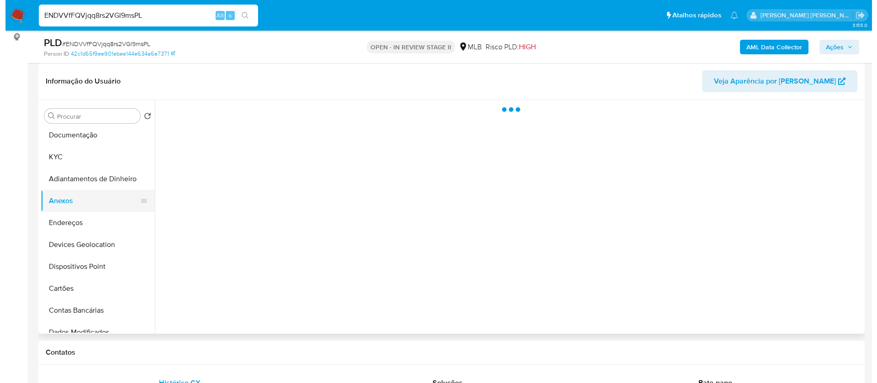
scroll to position [0, 0]
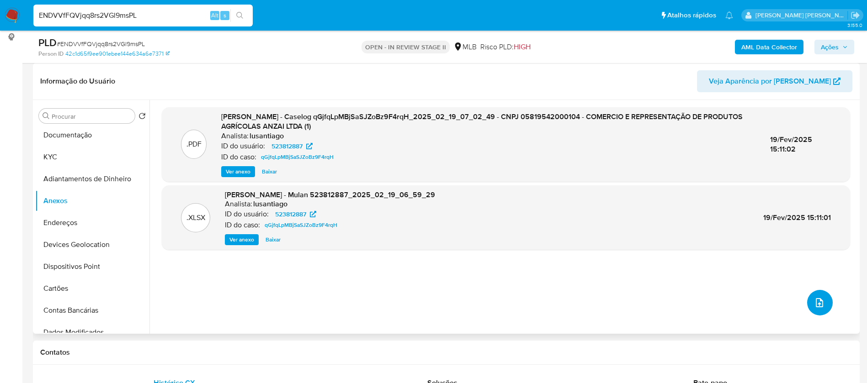
click at [814, 306] on icon "upload-file" at bounding box center [819, 302] width 11 height 11
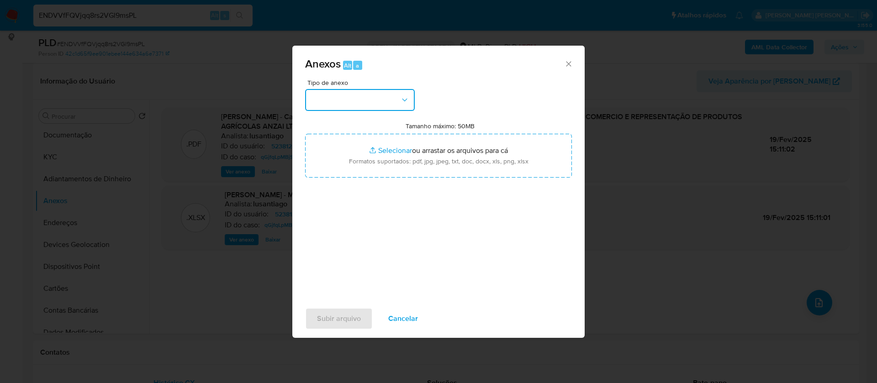
click at [375, 99] on button "button" at bounding box center [360, 100] width 110 height 22
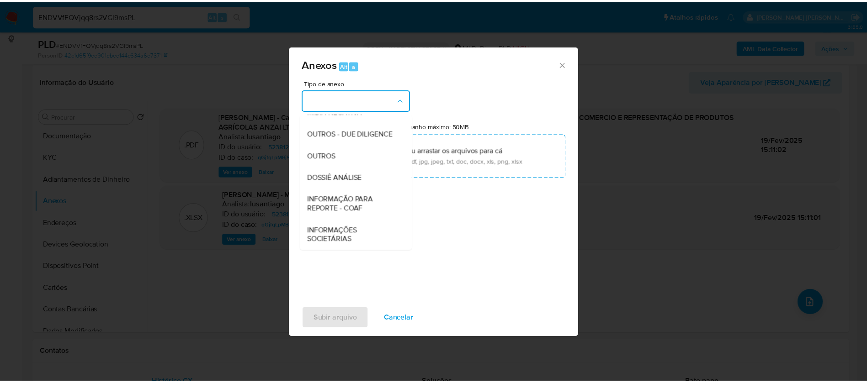
scroll to position [137, 0]
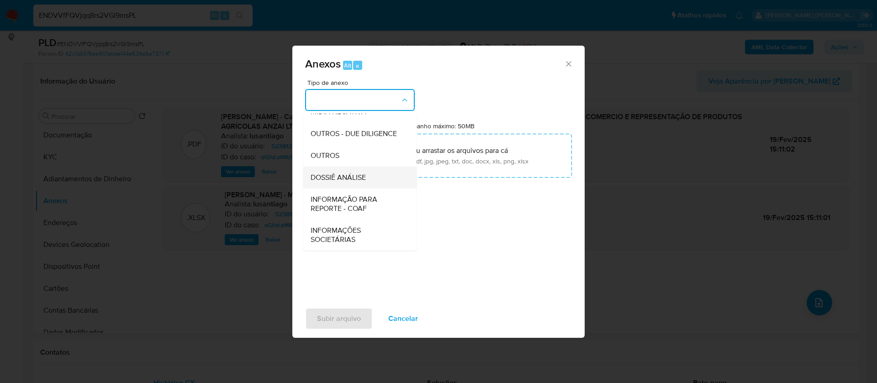
click at [351, 178] on span "DOSSIÊ ANÁLISE" at bounding box center [338, 177] width 55 height 9
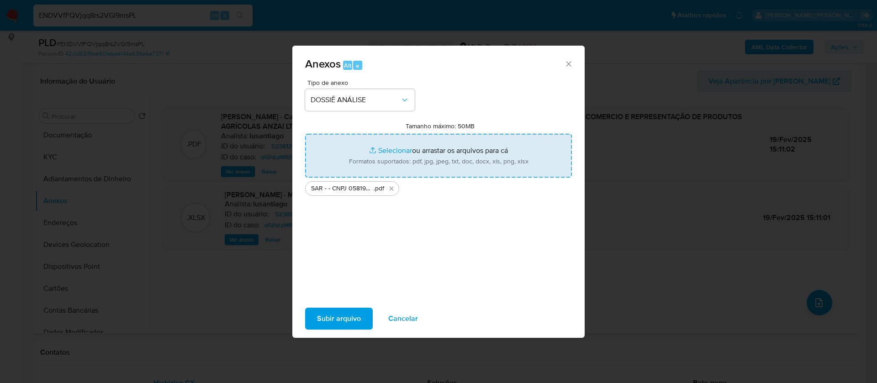
type input "C:\fakepath\Mulan 523812887_2025_08_25_16_27_43.xlsx"
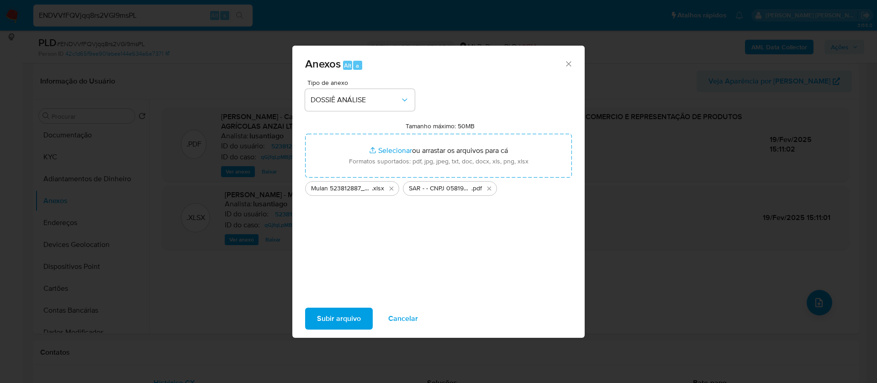
click at [344, 312] on span "Subir arquivo" at bounding box center [339, 319] width 44 height 20
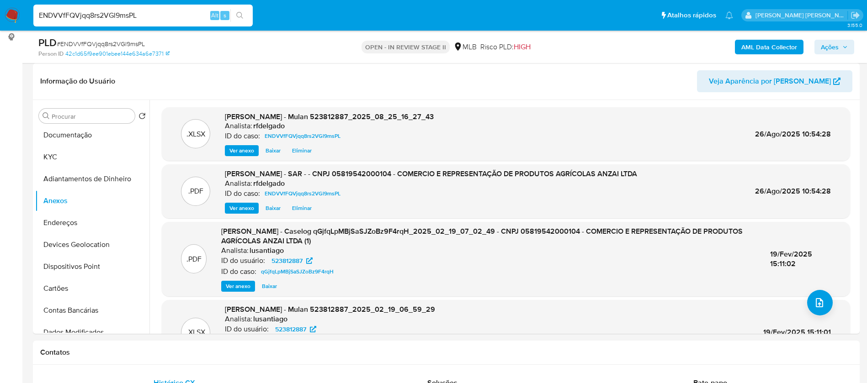
click at [834, 48] on span "Ações" at bounding box center [829, 47] width 18 height 15
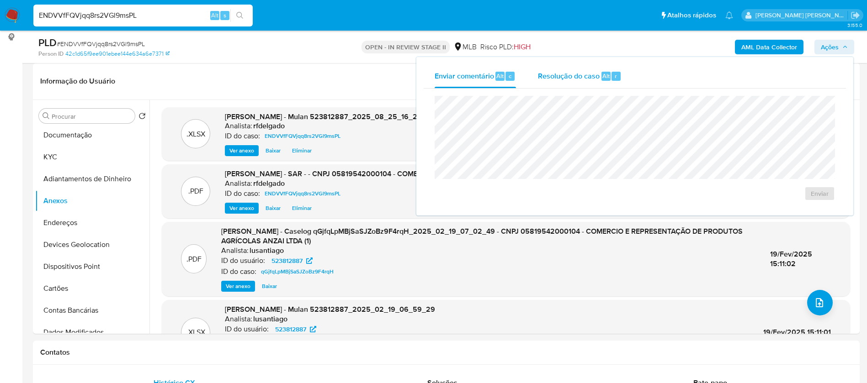
click at [561, 76] on span "Resolução do caso" at bounding box center [569, 75] width 62 height 11
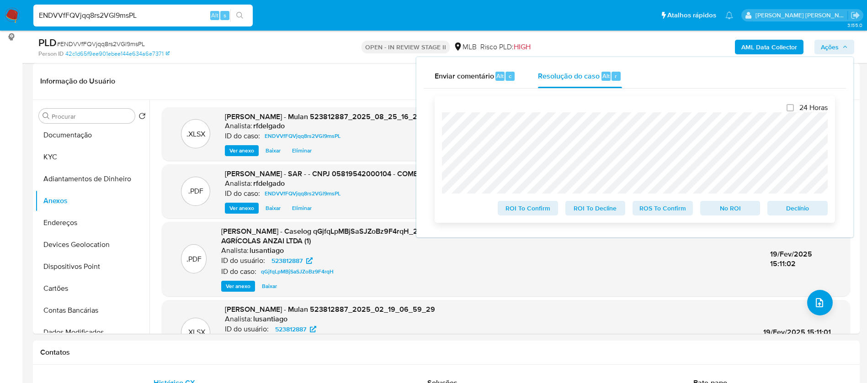
click at [740, 207] on span "No ROI" at bounding box center [730, 208] width 48 height 13
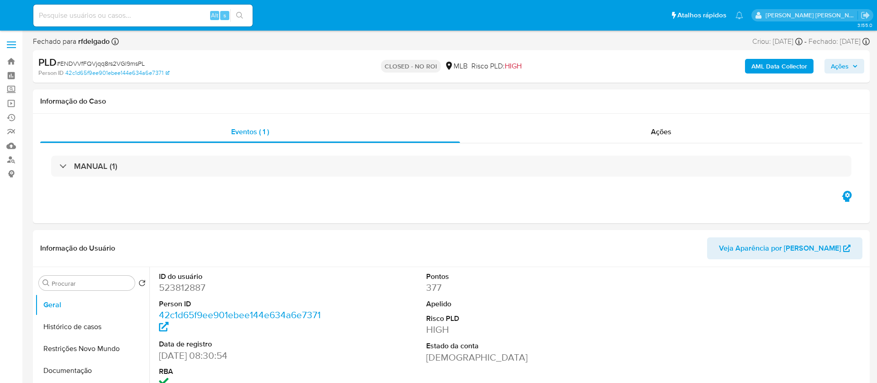
select select "10"
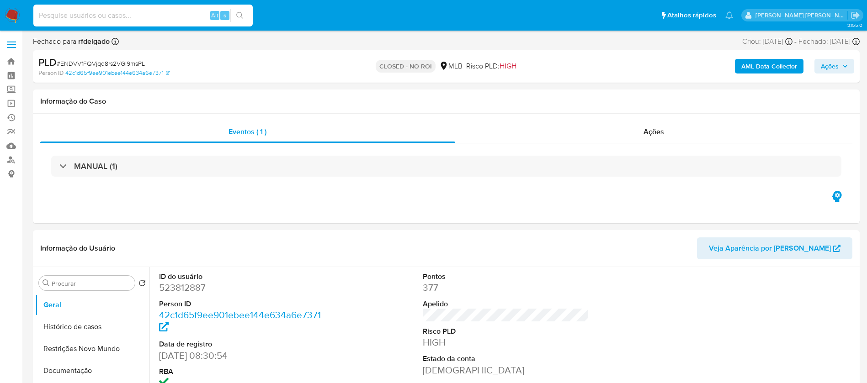
click at [182, 11] on input at bounding box center [142, 16] width 219 height 12
paste input "slT71avByFMzcWeKQQmMnMMc"
type input "slT71avByFMzcWeKQQmMnMMc"
click at [241, 12] on icon "search-icon" at bounding box center [239, 15] width 7 height 7
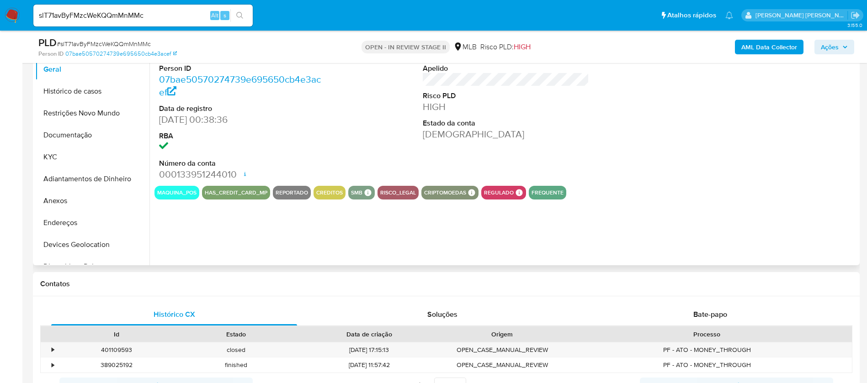
select select "10"
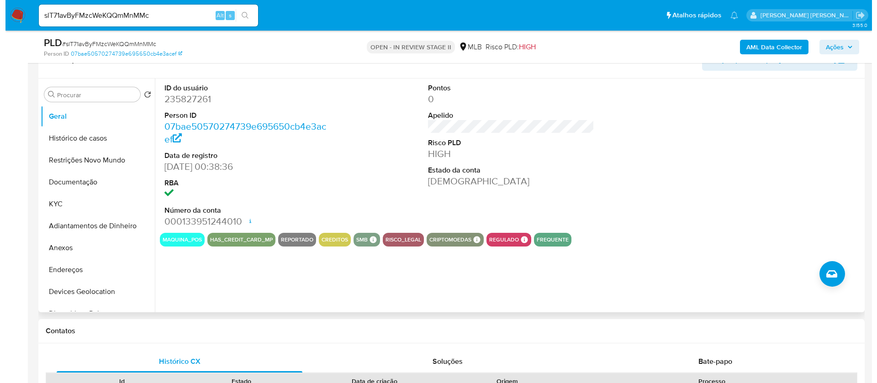
scroll to position [137, 0]
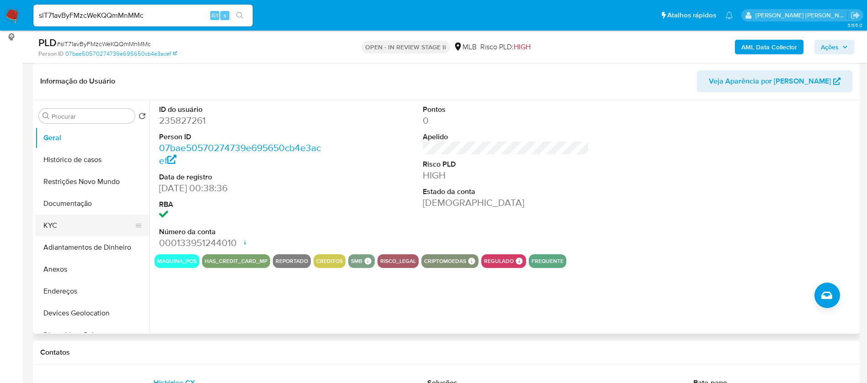
click at [58, 232] on button "KYC" at bounding box center [88, 226] width 107 height 22
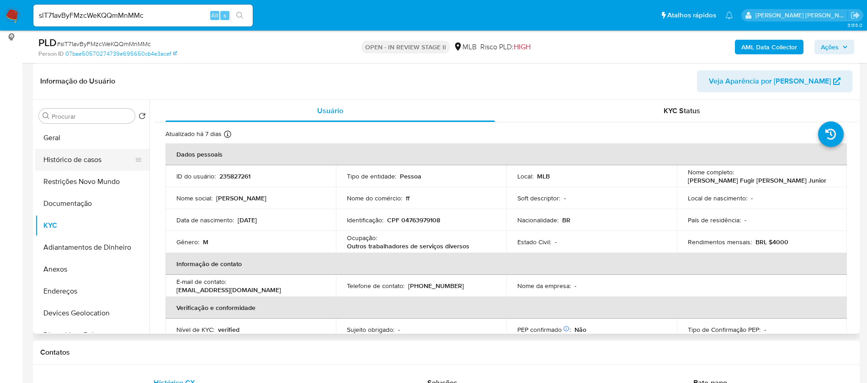
click at [72, 166] on button "Histórico de casos" at bounding box center [88, 160] width 107 height 22
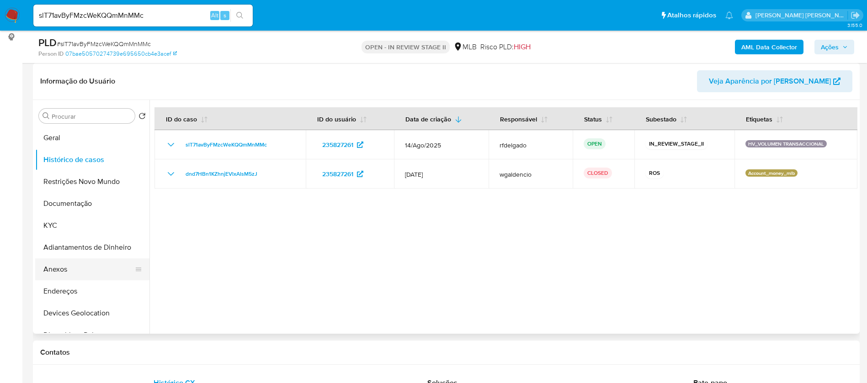
click at [84, 274] on button "Anexos" at bounding box center [88, 270] width 107 height 22
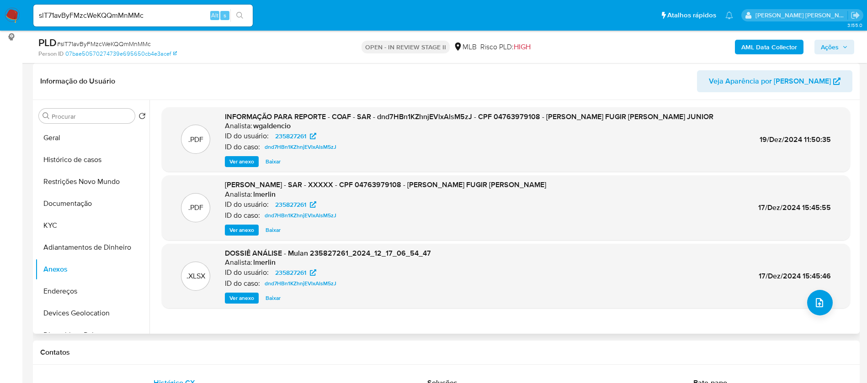
click at [247, 164] on span "Ver anexo" at bounding box center [241, 161] width 25 height 9
